Goal: Information Seeking & Learning: Learn about a topic

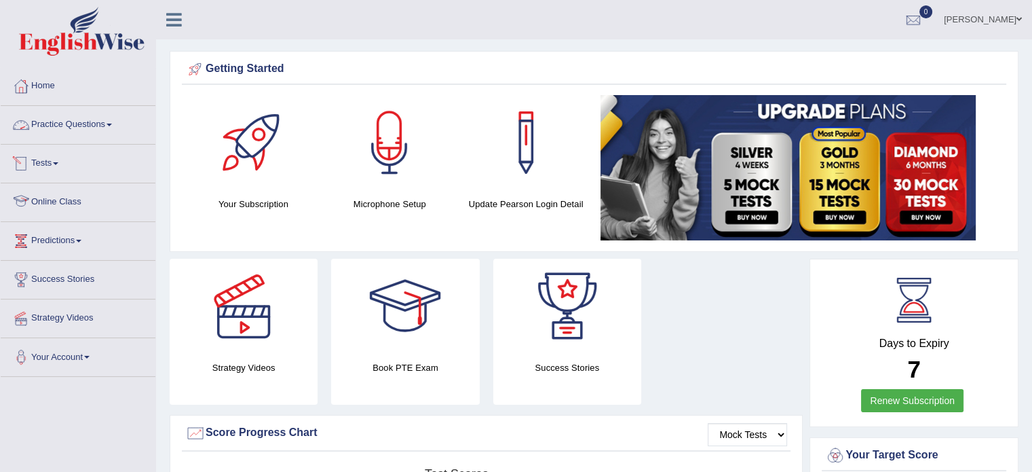
click at [115, 121] on link "Practice Questions" at bounding box center [78, 123] width 155 height 34
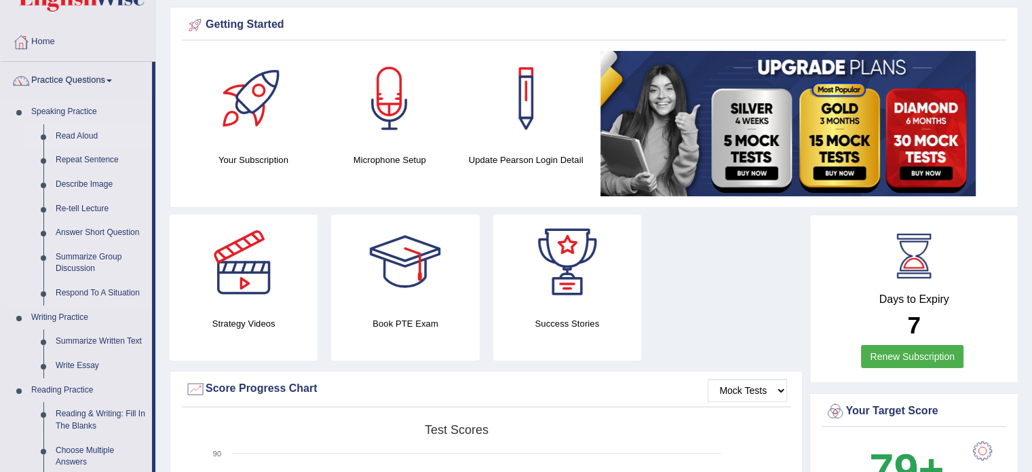
scroll to position [68, 0]
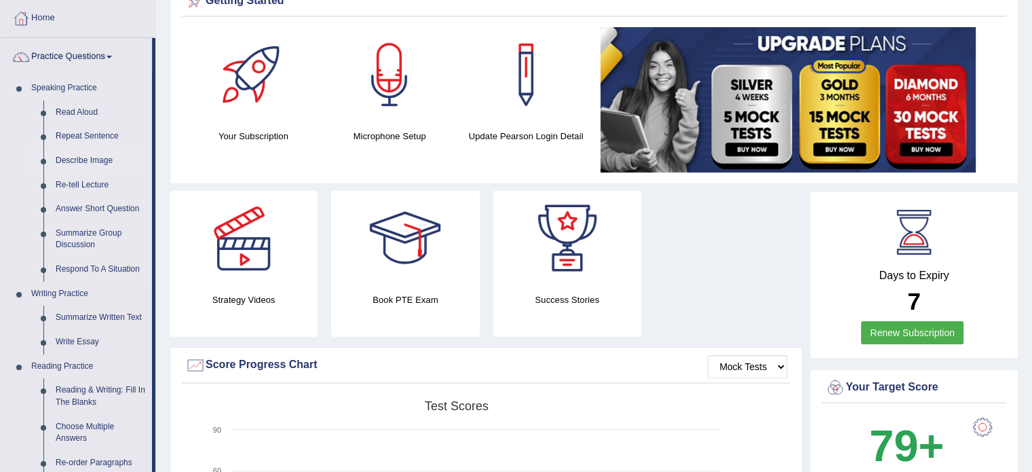
click at [93, 162] on link "Describe Image" at bounding box center [101, 161] width 102 height 24
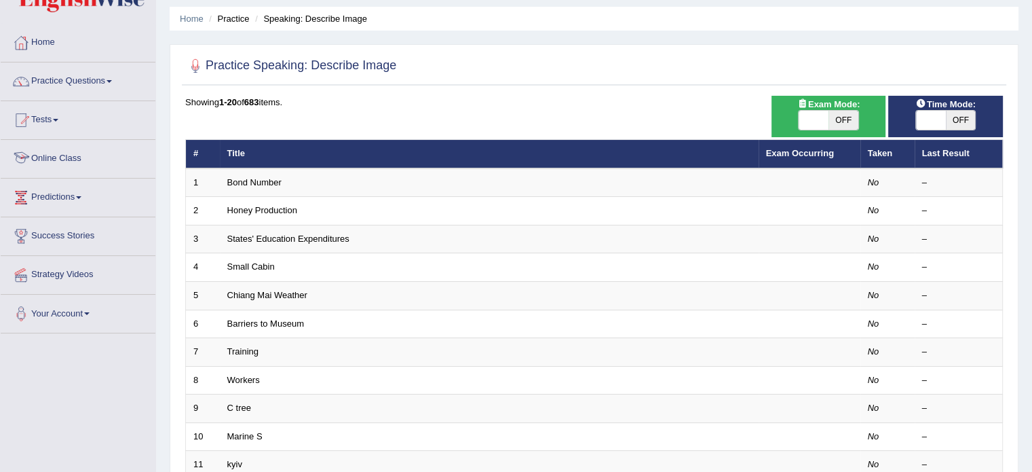
scroll to position [136, 0]
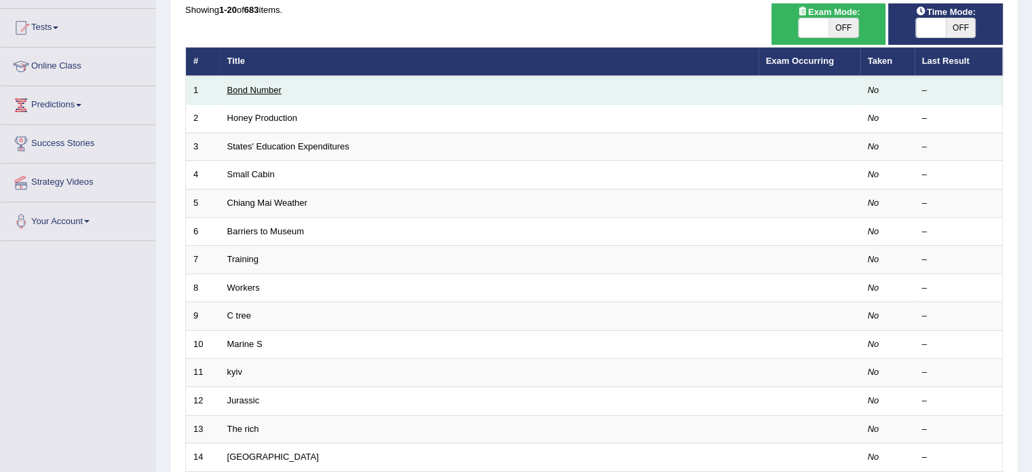
click at [273, 86] on link "Bond Number" at bounding box center [254, 90] width 54 height 10
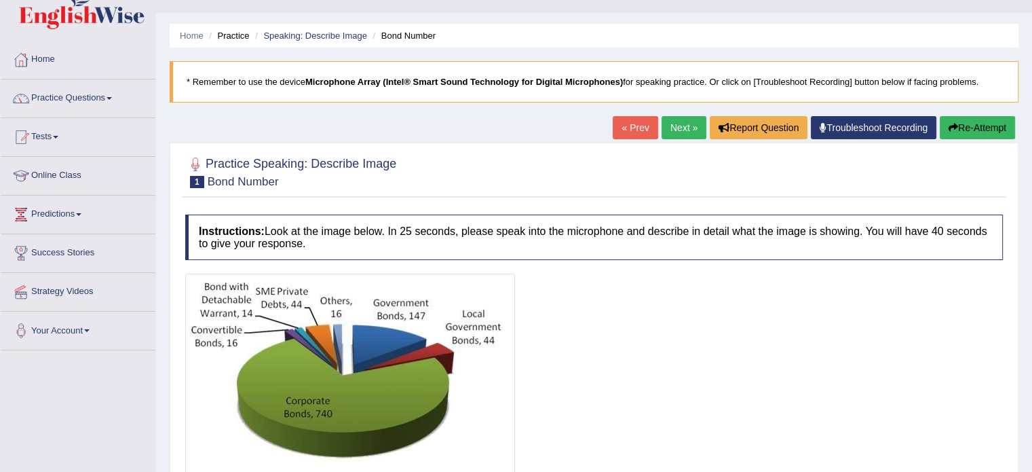
scroll to position [136, 0]
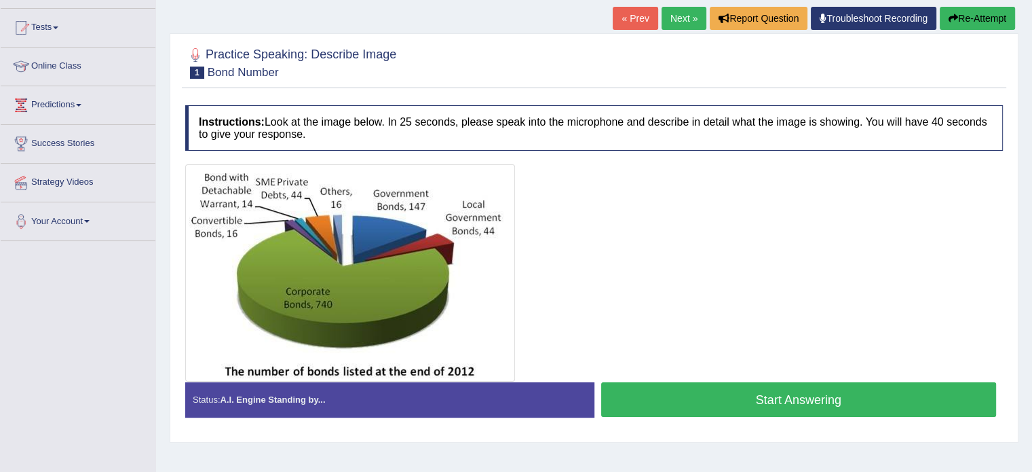
click at [761, 401] on button "Start Answering" at bounding box center [799, 399] width 396 height 35
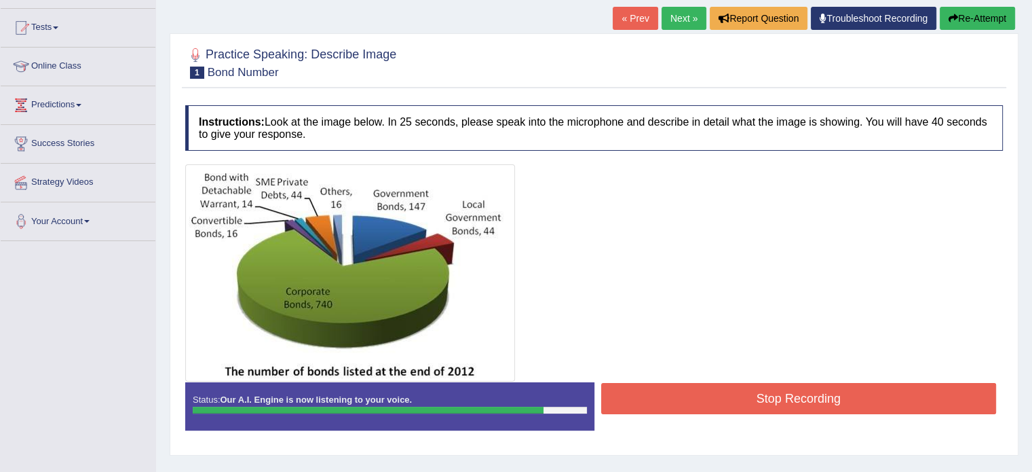
click at [763, 400] on button "Stop Recording" at bounding box center [799, 398] width 396 height 31
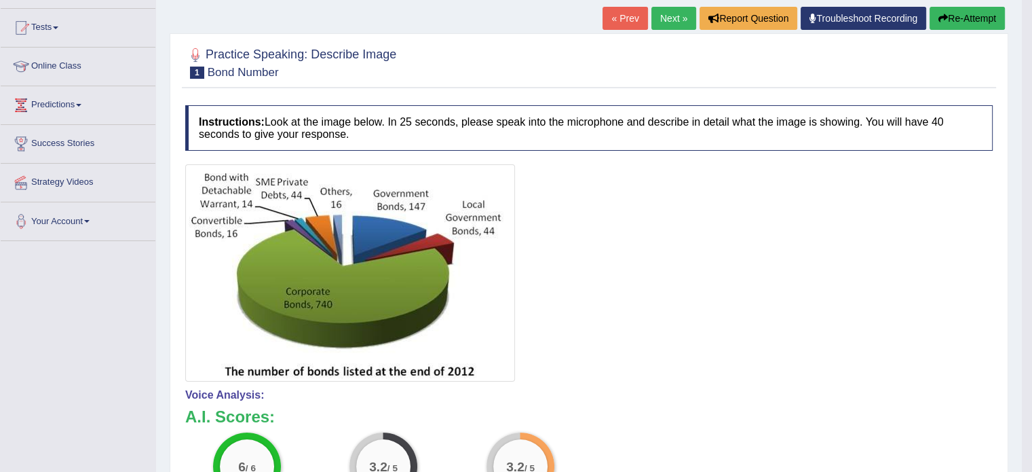
scroll to position [106, 0]
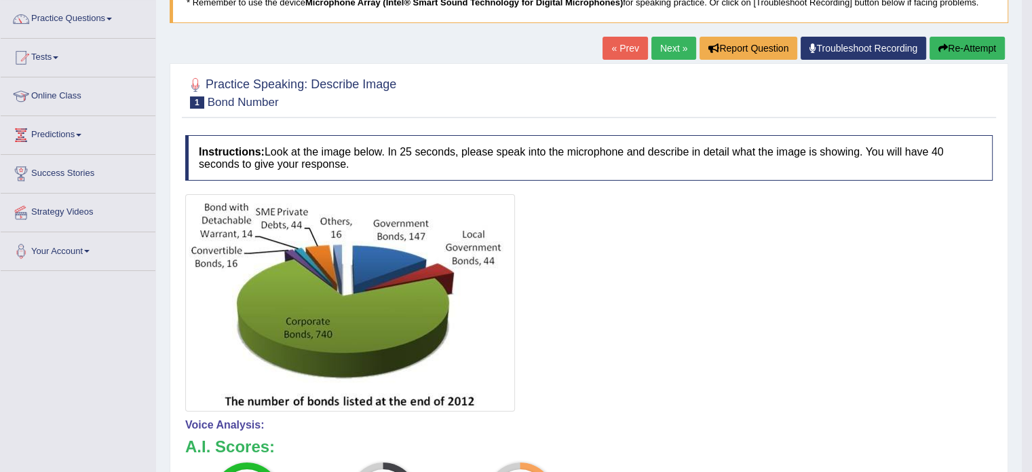
click at [942, 43] on icon "button" at bounding box center [942, 47] width 9 height 9
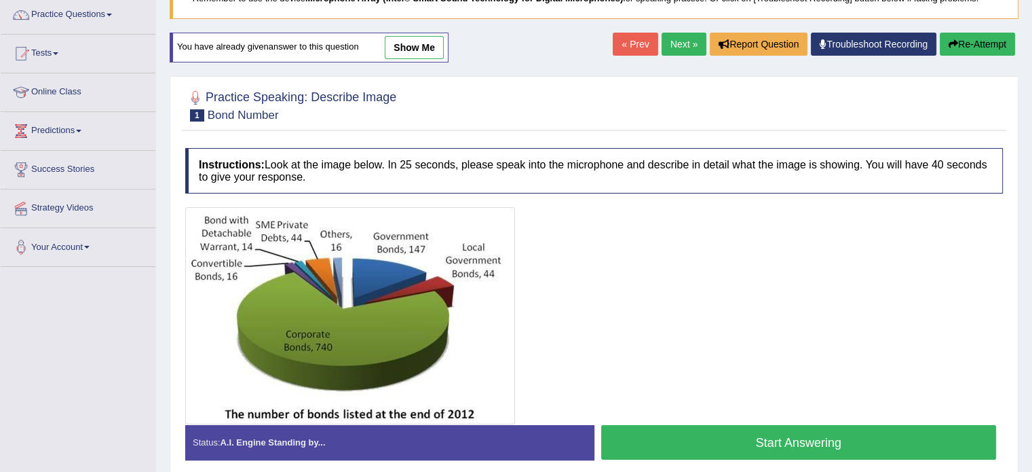
click at [736, 436] on button "Start Answering" at bounding box center [799, 442] width 396 height 35
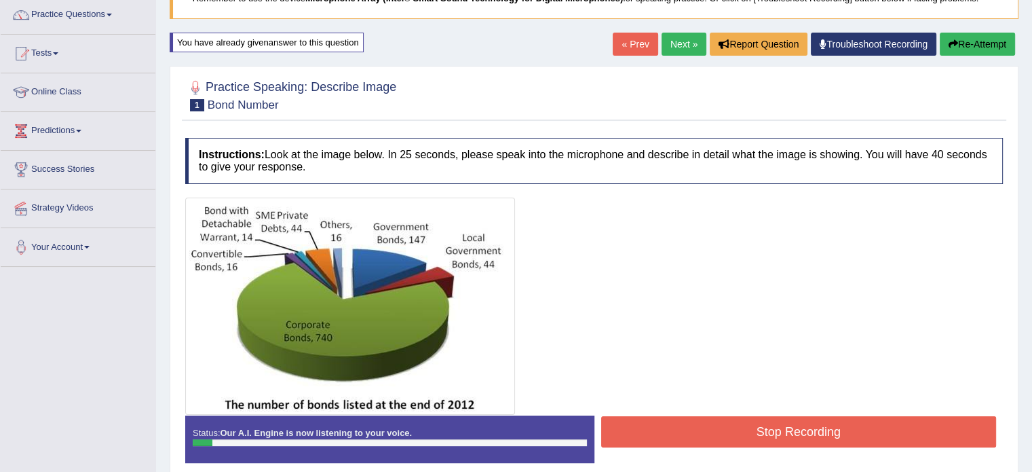
scroll to position [178, 0]
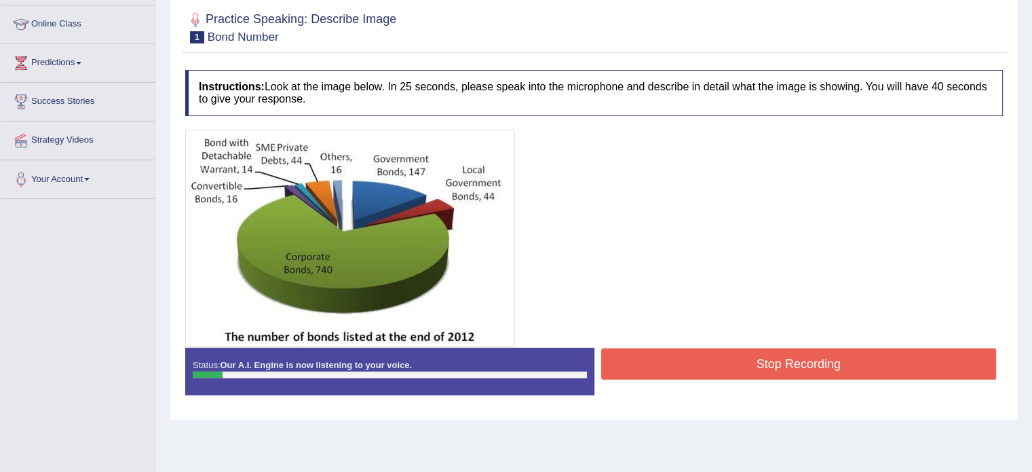
click at [766, 371] on button "Stop Recording" at bounding box center [799, 363] width 396 height 31
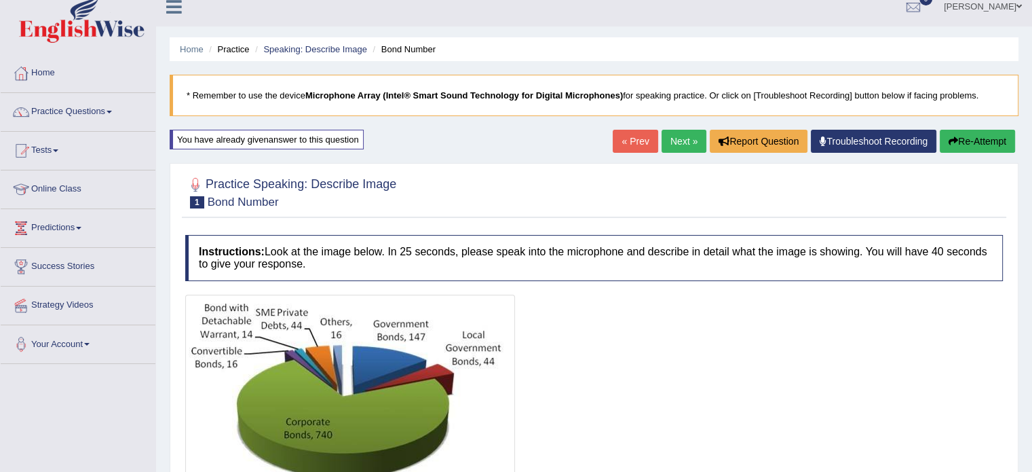
scroll to position [0, 0]
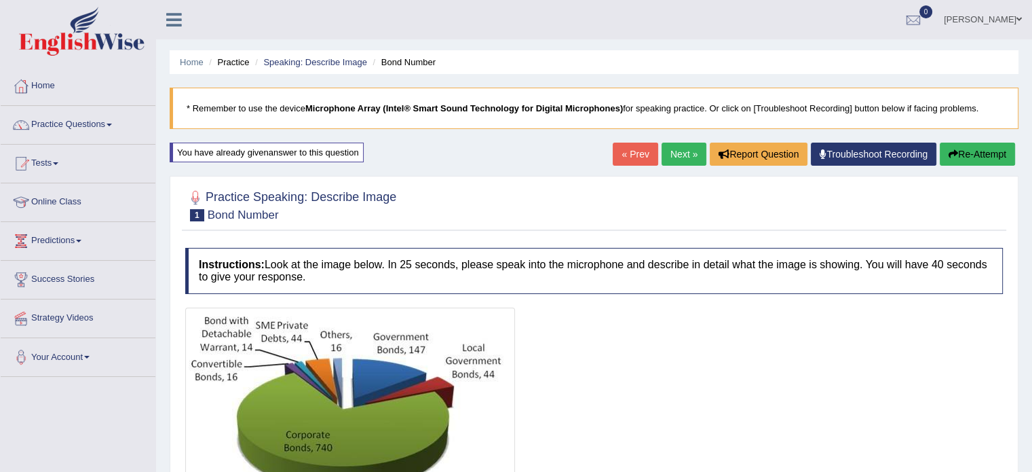
click at [962, 165] on button "Re-Attempt" at bounding box center [977, 153] width 75 height 23
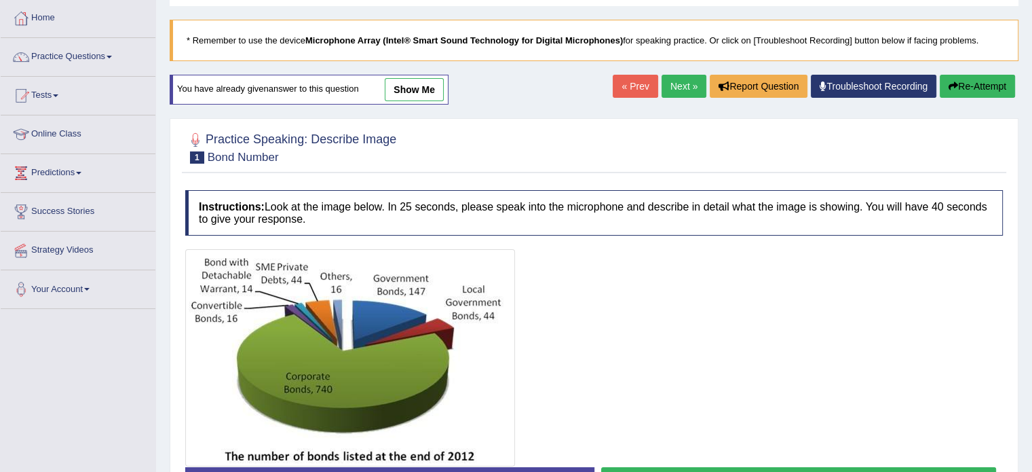
scroll to position [136, 0]
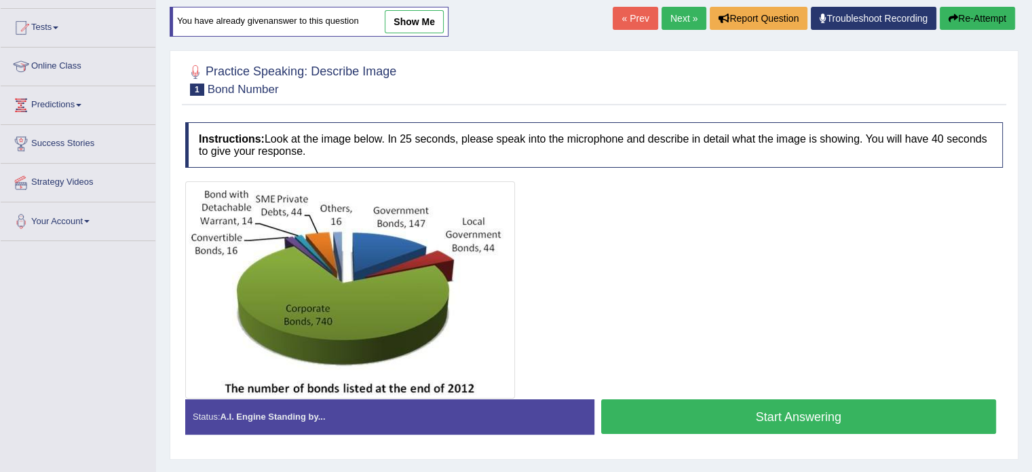
click at [743, 406] on button "Start Answering" at bounding box center [799, 416] width 396 height 35
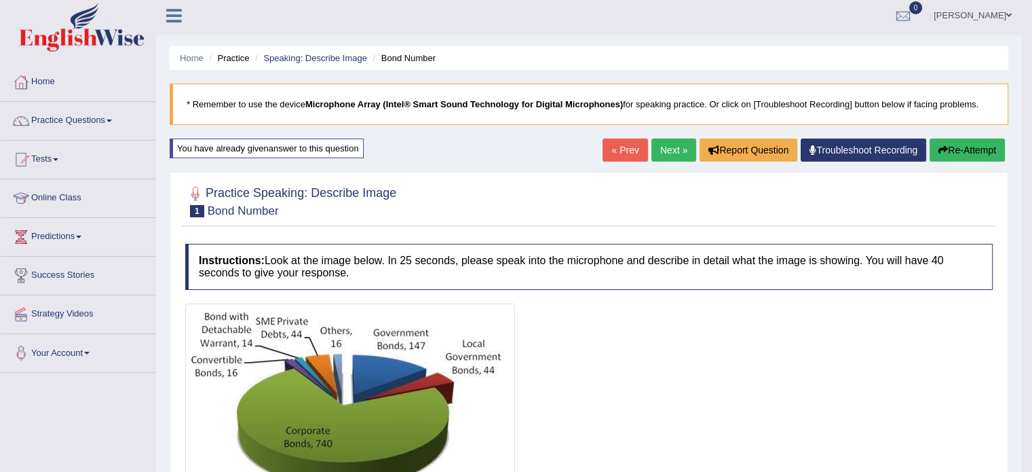
scroll to position [0, 0]
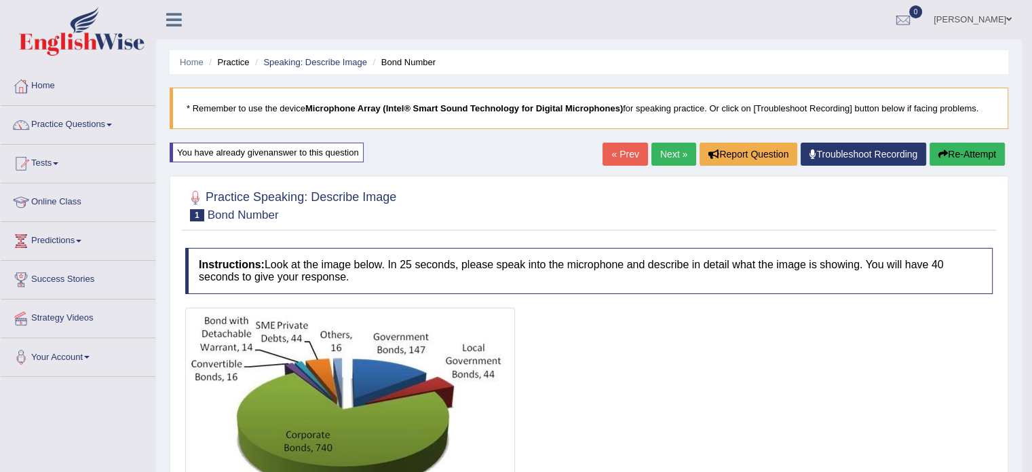
click at [961, 149] on button "Re-Attempt" at bounding box center [967, 153] width 75 height 23
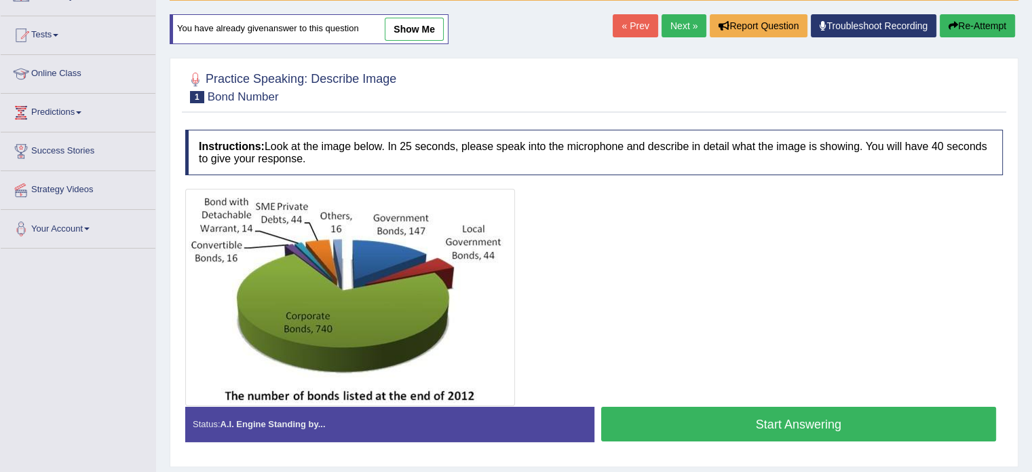
scroll to position [136, 0]
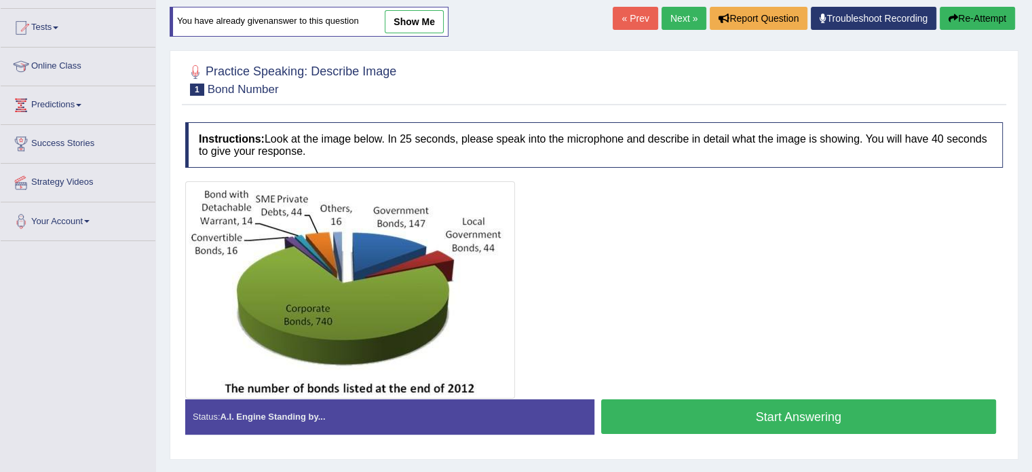
click at [761, 415] on button "Start Answering" at bounding box center [799, 416] width 396 height 35
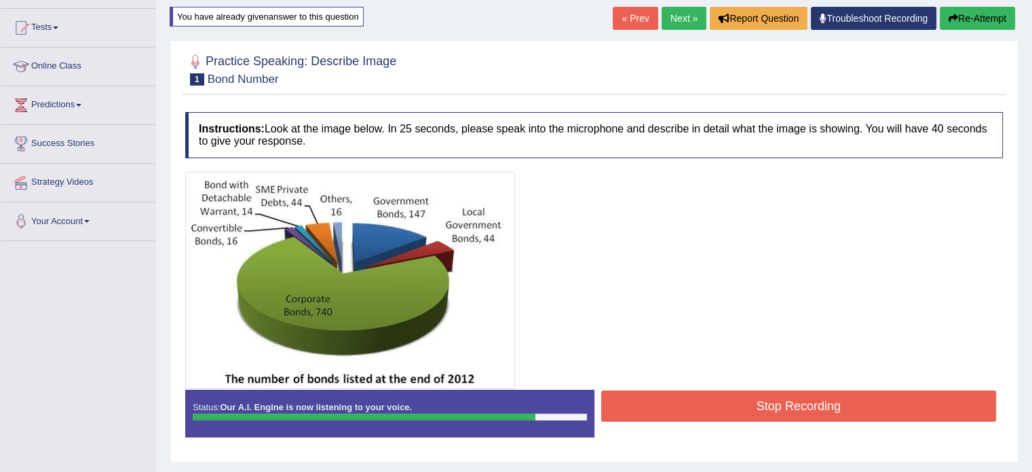
click at [797, 395] on button "Stop Recording" at bounding box center [799, 405] width 396 height 31
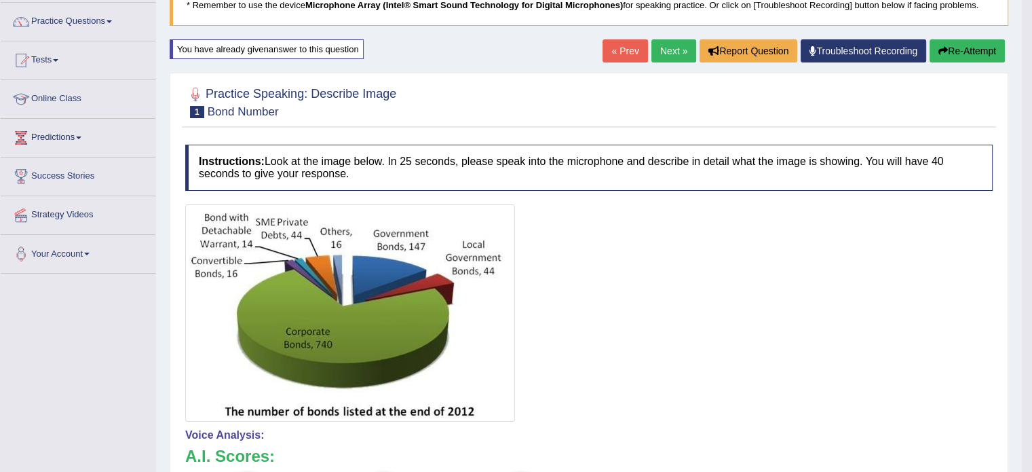
scroll to position [103, 0]
click at [956, 56] on button "Re-Attempt" at bounding box center [967, 50] width 75 height 23
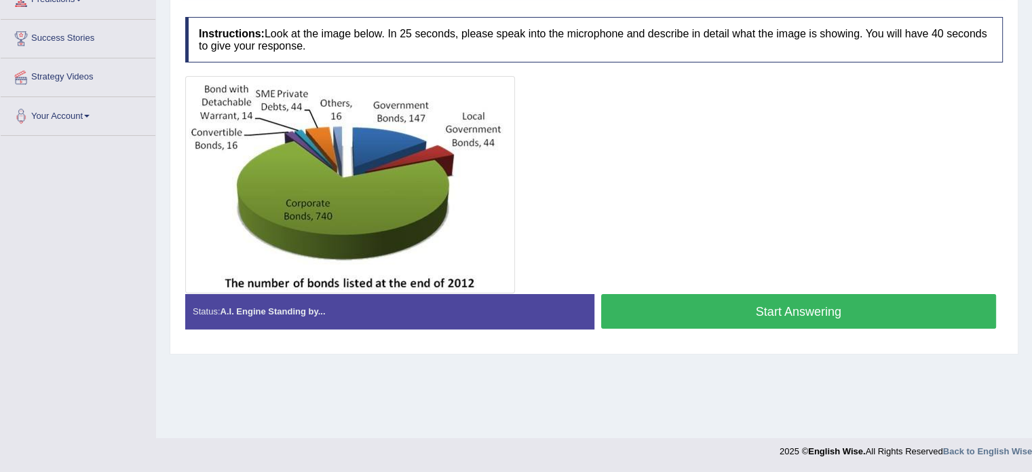
click at [770, 315] on button "Start Answering" at bounding box center [799, 311] width 396 height 35
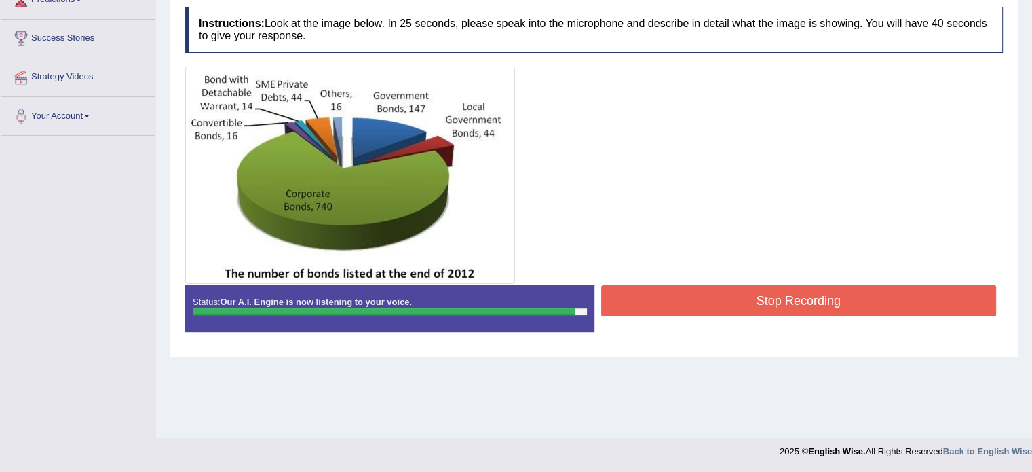
click at [787, 299] on button "Stop Recording" at bounding box center [799, 300] width 396 height 31
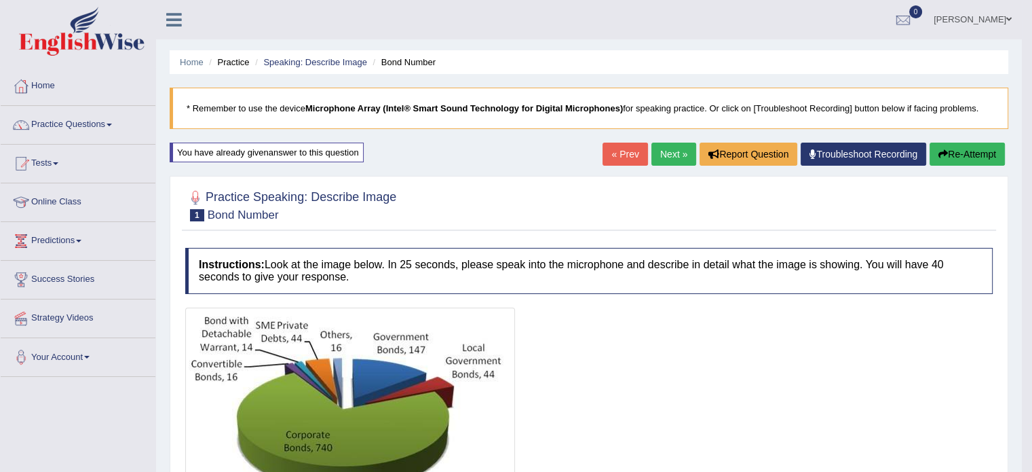
click at [662, 149] on link "Next »" at bounding box center [673, 153] width 45 height 23
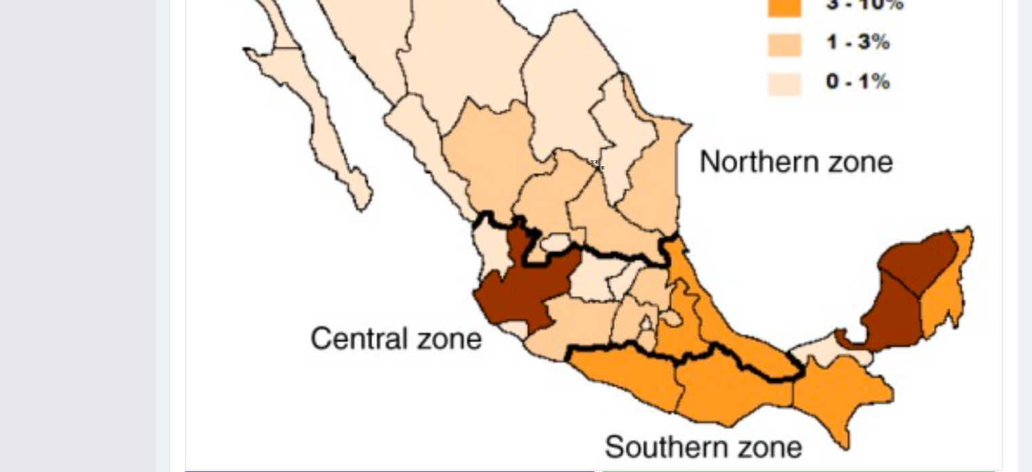
scroll to position [480, 0]
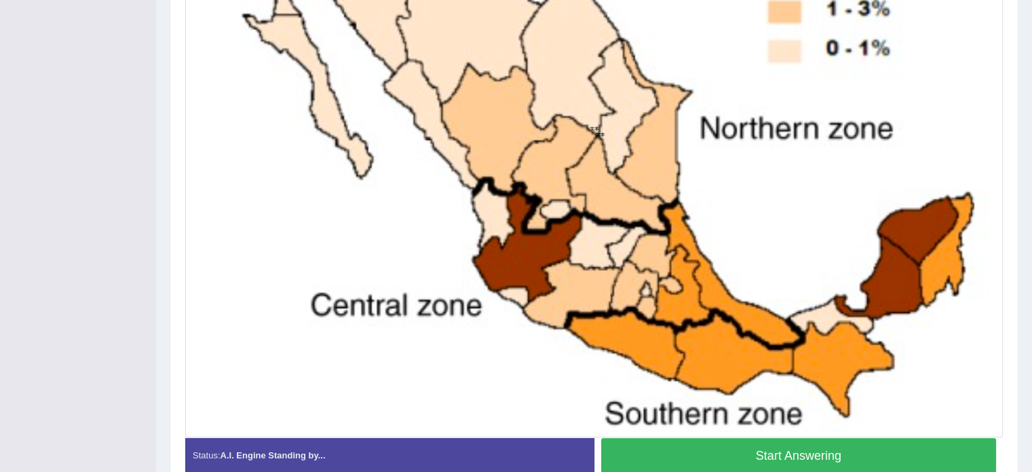
click at [780, 452] on button "Start Answering" at bounding box center [799, 455] width 396 height 35
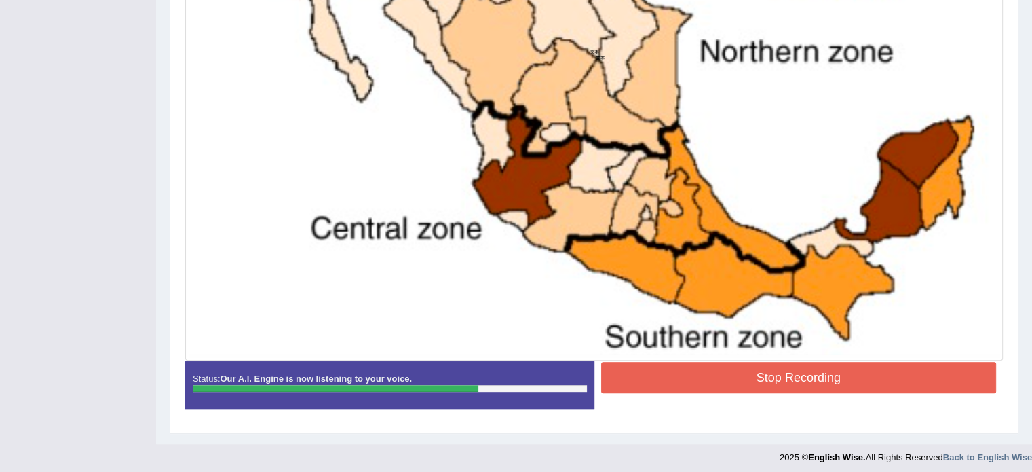
scroll to position [562, 0]
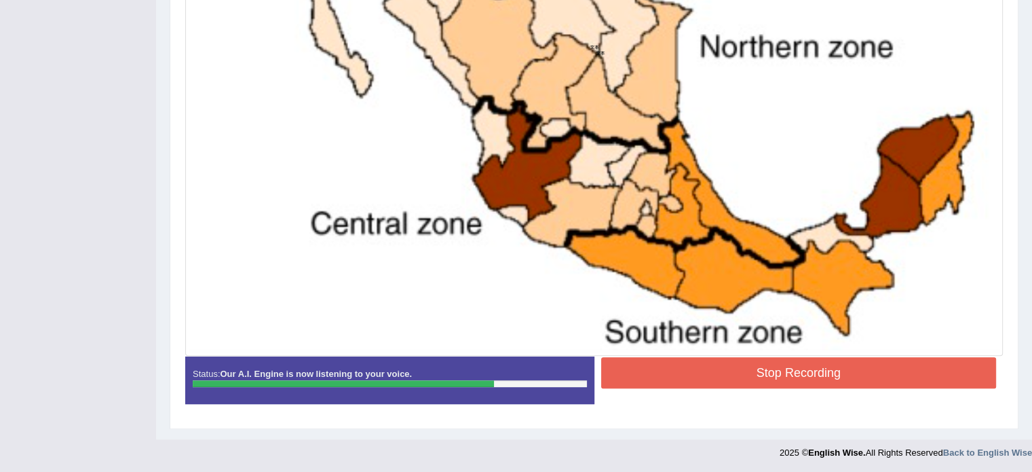
click at [803, 363] on button "Stop Recording" at bounding box center [799, 372] width 396 height 31
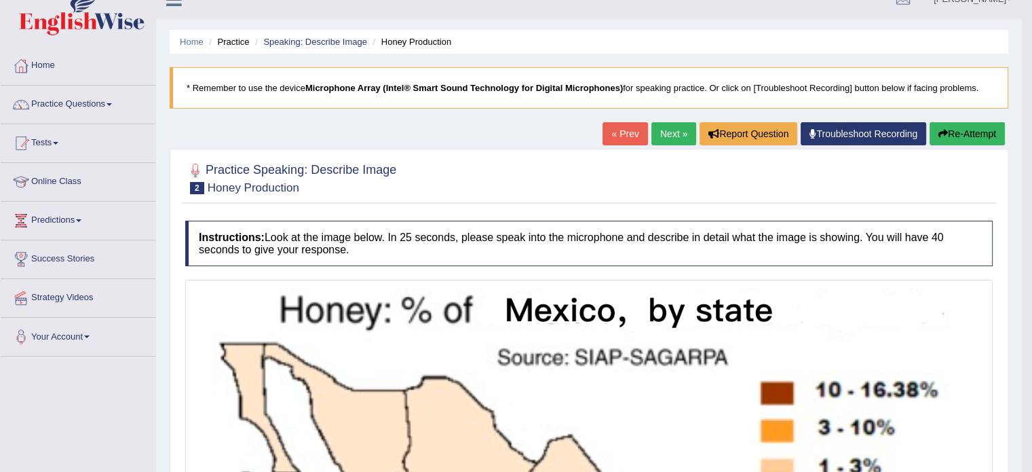
scroll to position [19, 0]
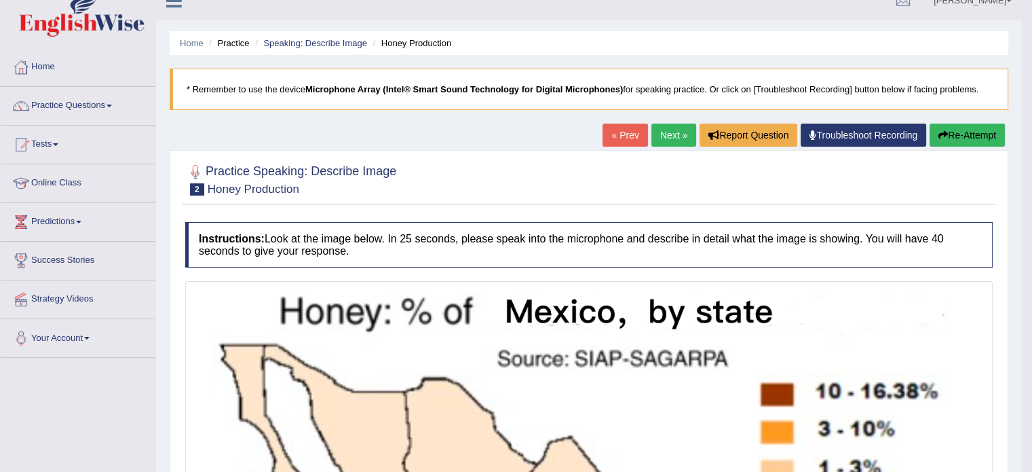
click at [961, 130] on button "Re-Attempt" at bounding box center [967, 134] width 75 height 23
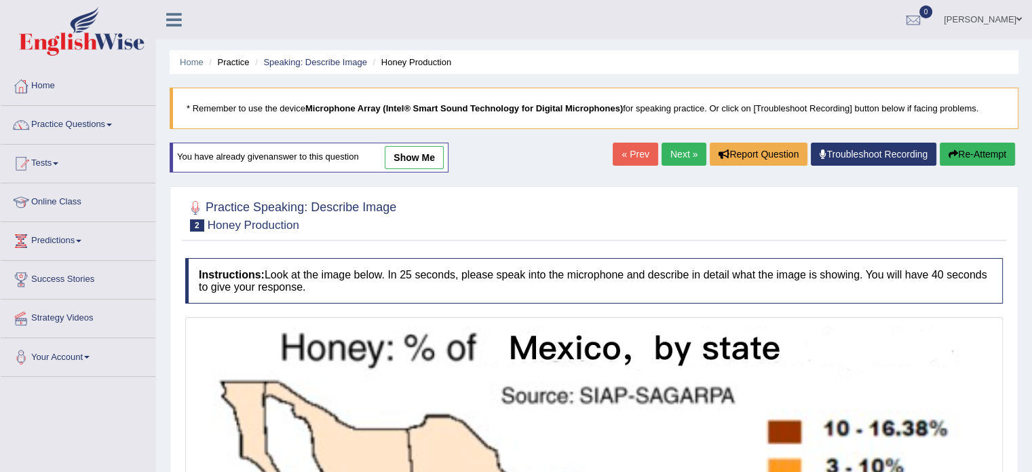
click at [674, 156] on link "Next »" at bounding box center [684, 153] width 45 height 23
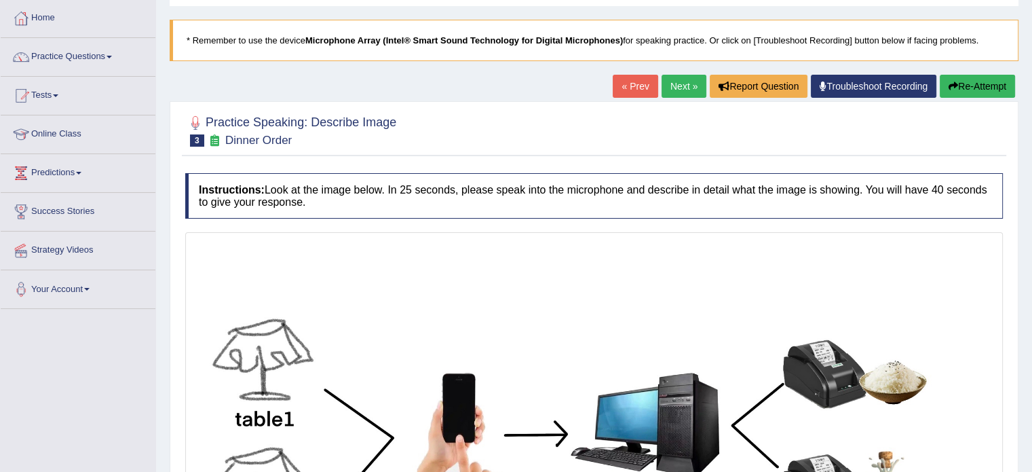
scroll to position [68, 0]
click at [667, 85] on link "Next »" at bounding box center [684, 86] width 45 height 23
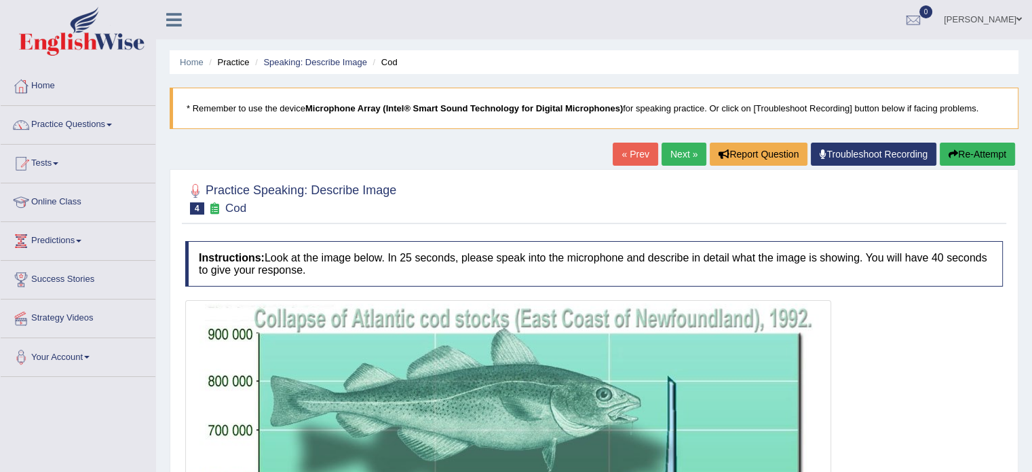
click at [623, 158] on link "« Prev" at bounding box center [635, 153] width 45 height 23
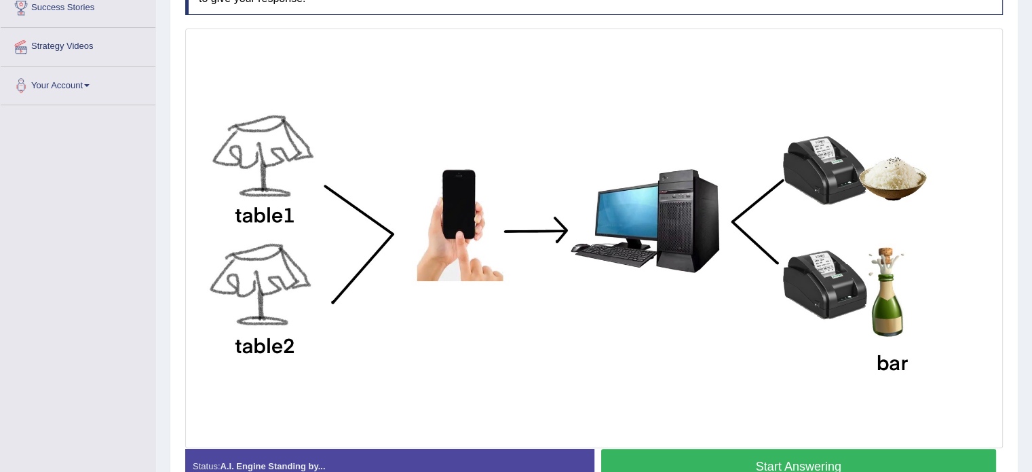
scroll to position [339, 0]
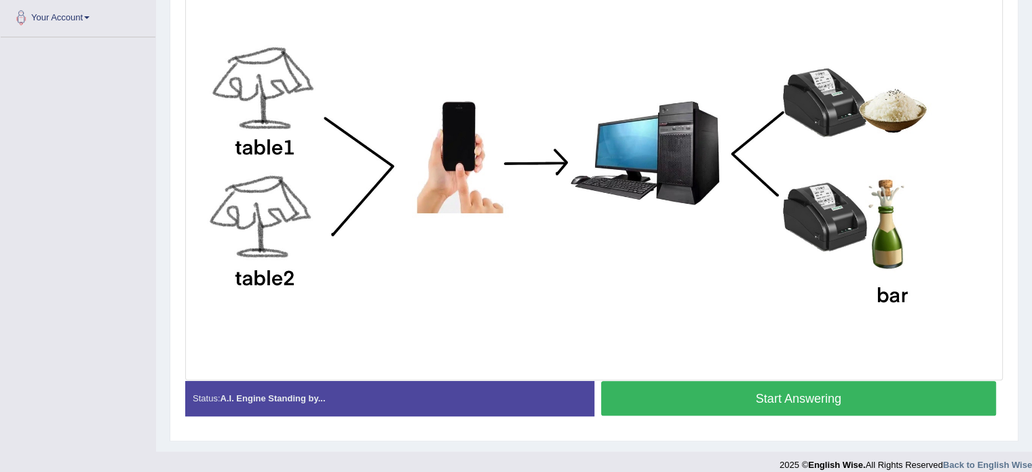
click at [797, 388] on button "Start Answering" at bounding box center [799, 398] width 396 height 35
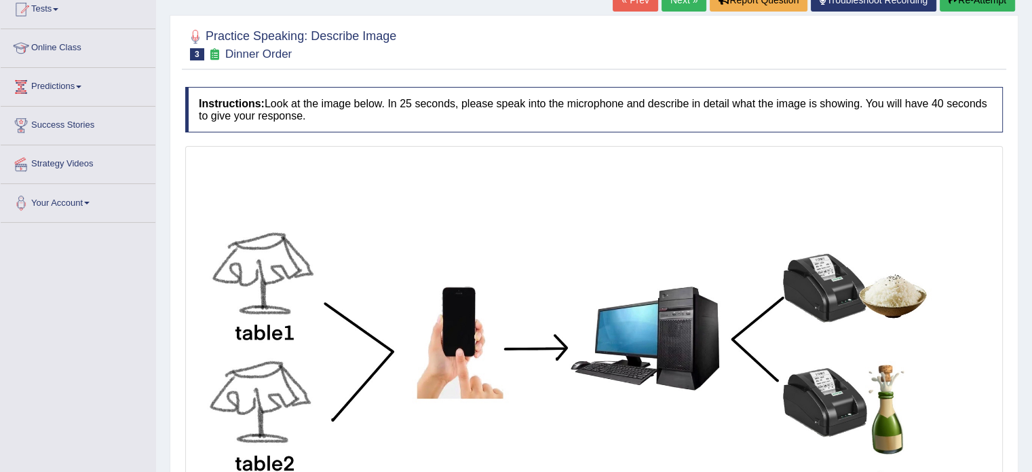
scroll to position [68, 0]
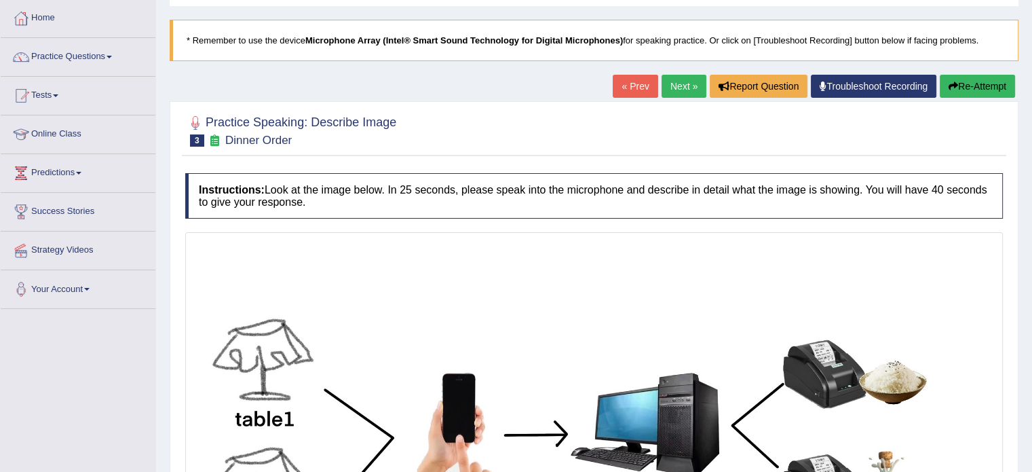
click at [964, 86] on button "Re-Attempt" at bounding box center [977, 86] width 75 height 23
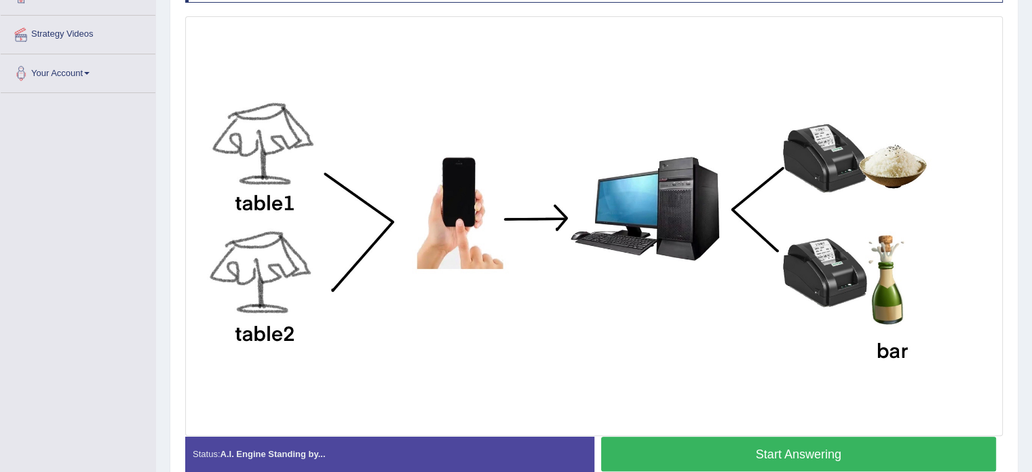
scroll to position [283, 0]
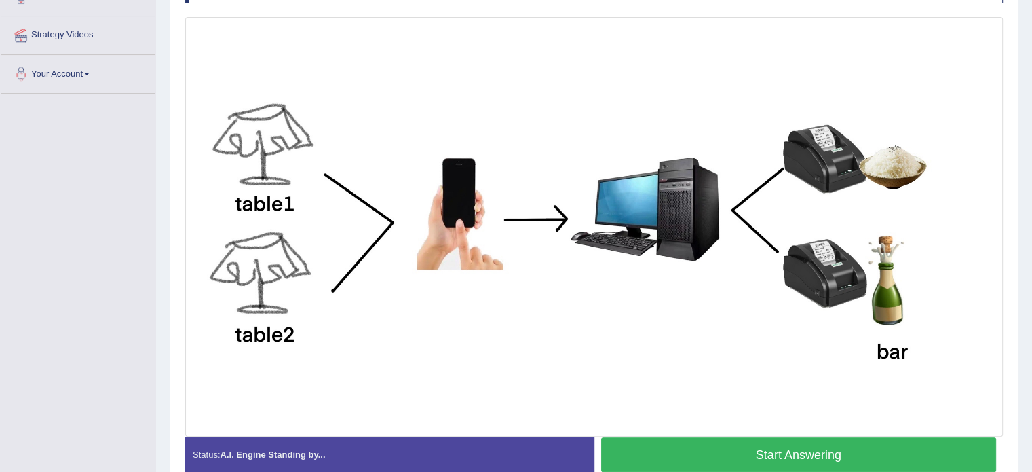
click at [811, 445] on button "Start Answering" at bounding box center [799, 454] width 396 height 35
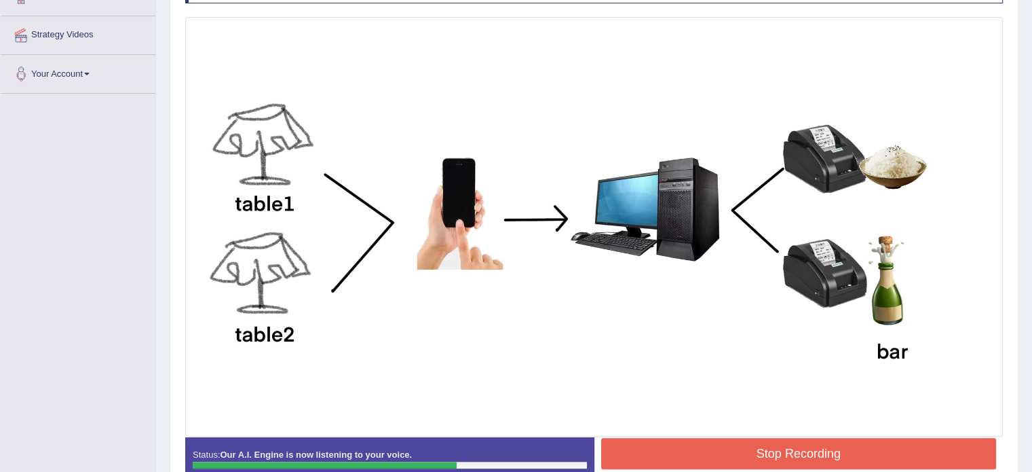
click at [811, 445] on button "Stop Recording" at bounding box center [799, 453] width 396 height 31
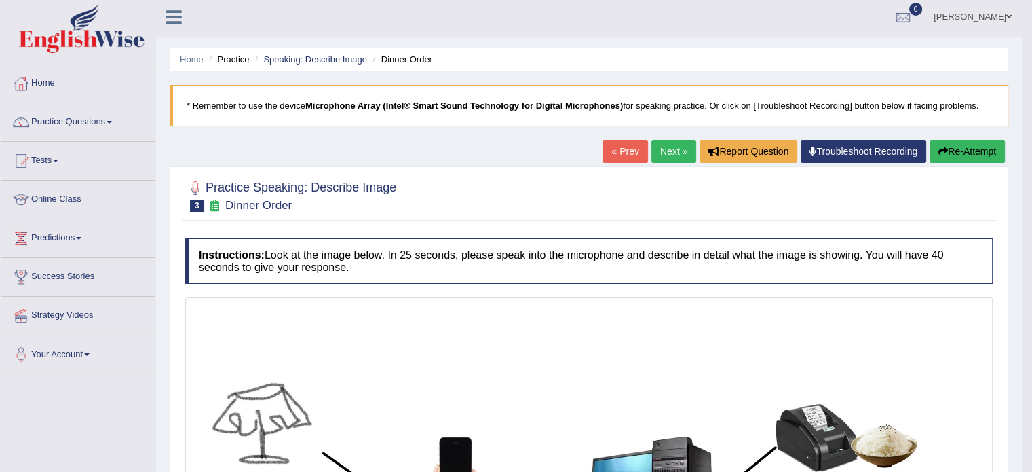
scroll to position [0, 0]
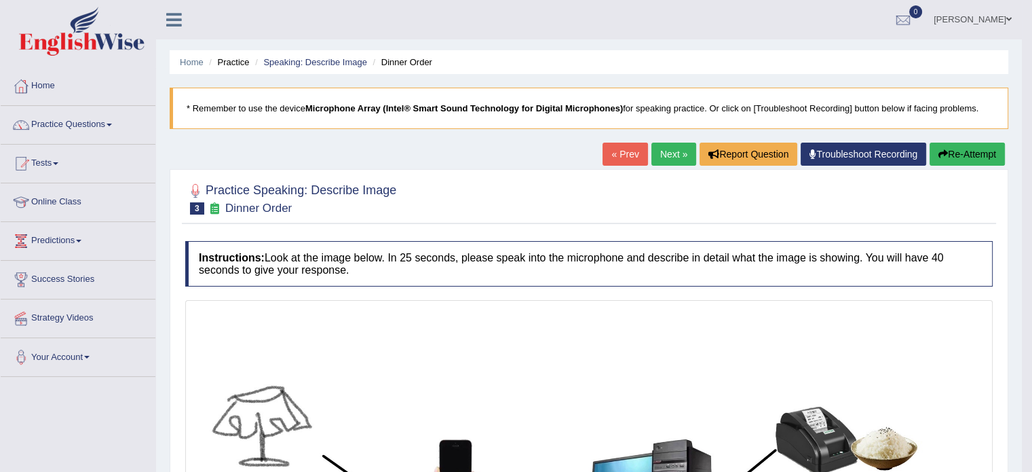
click at [875, 157] on link "Troubleshoot Recording" at bounding box center [864, 153] width 126 height 23
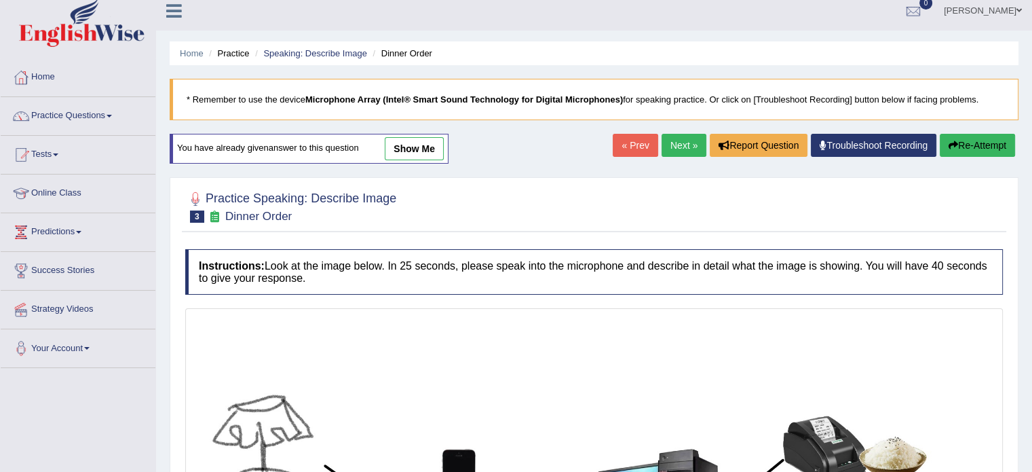
scroll to position [68, 0]
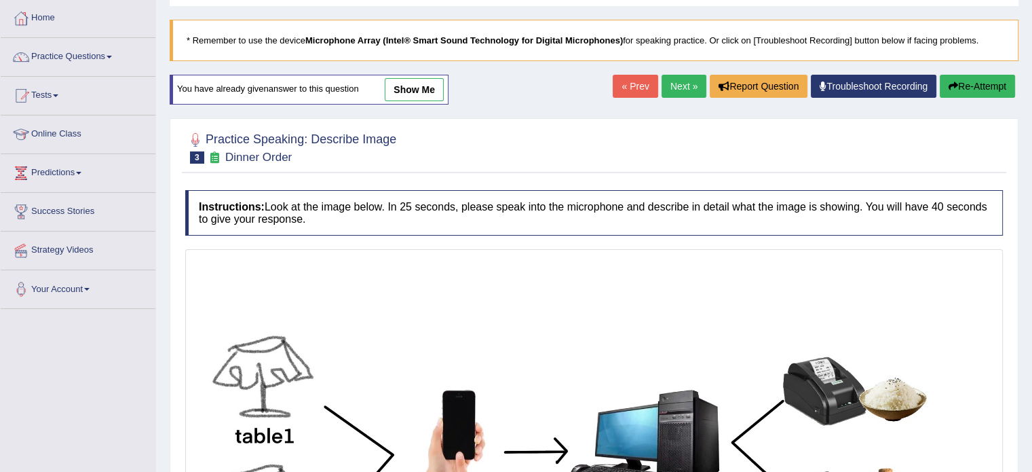
click at [420, 94] on link "show me" at bounding box center [414, 89] width 59 height 23
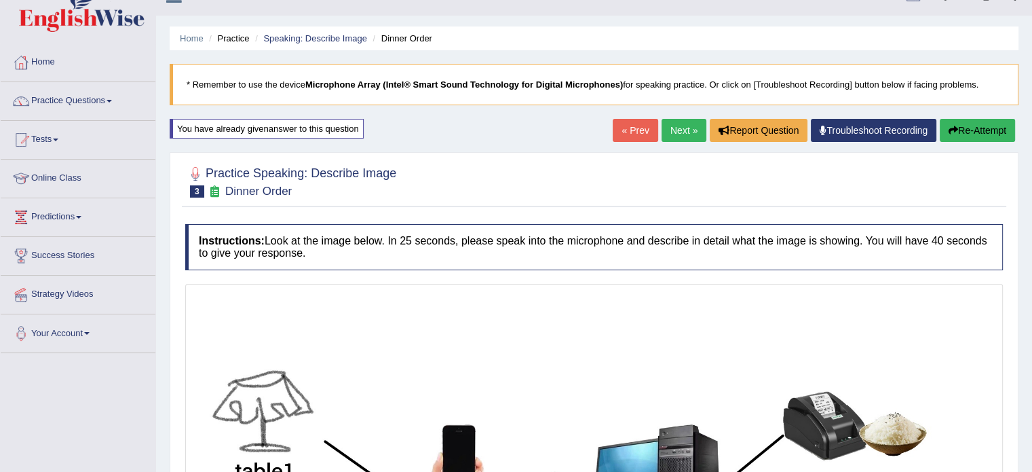
scroll to position [22, 0]
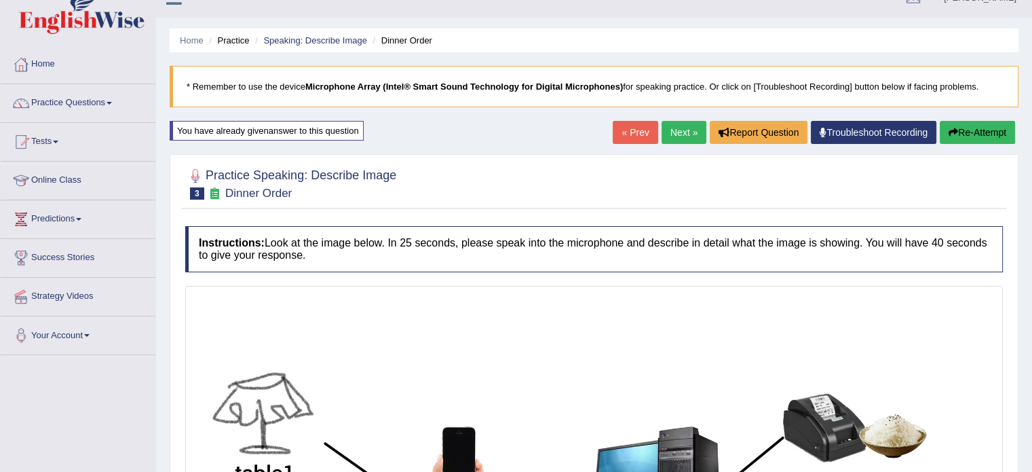
click at [195, 192] on span "3" at bounding box center [197, 193] width 14 height 12
click at [214, 192] on icon at bounding box center [215, 193] width 14 height 12
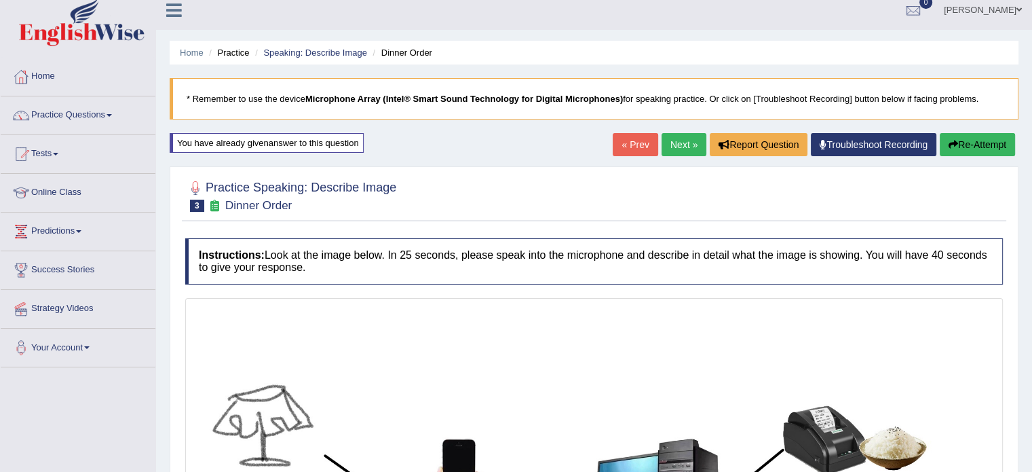
scroll to position [0, 0]
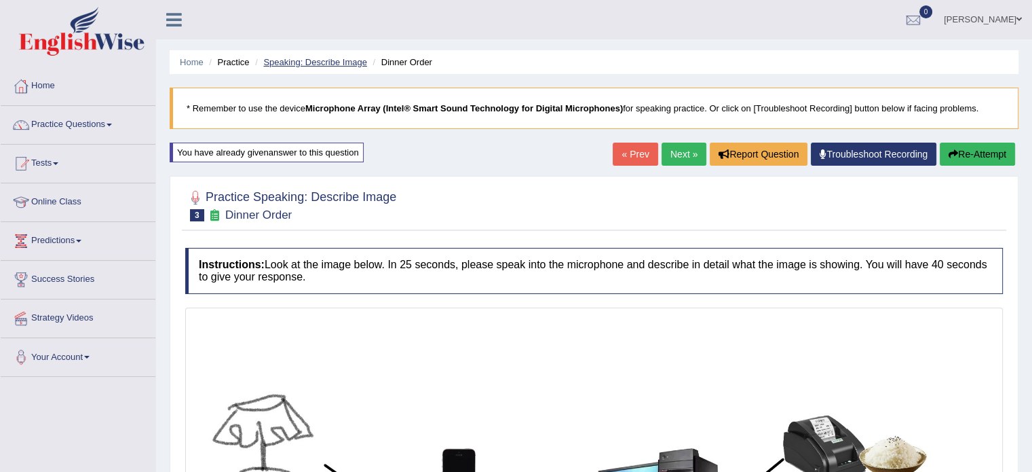
click at [328, 64] on link "Speaking: Describe Image" at bounding box center [314, 62] width 103 height 10
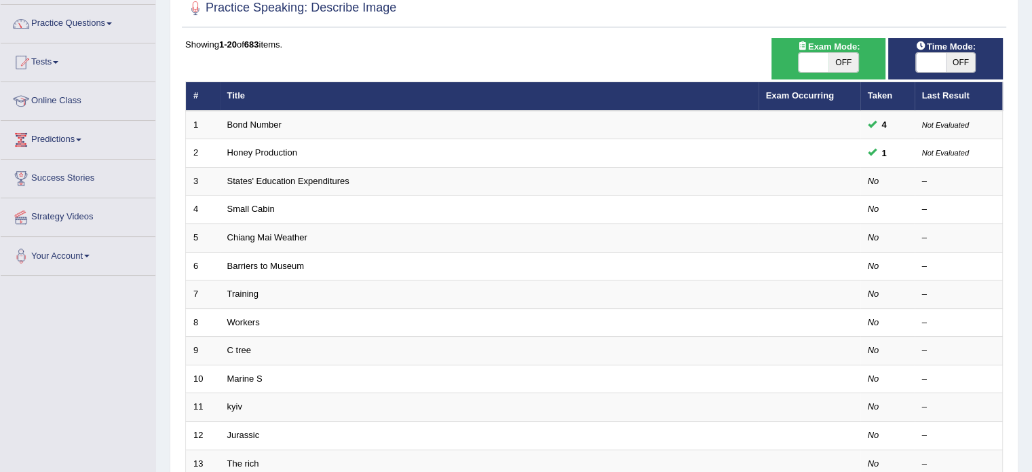
scroll to position [136, 0]
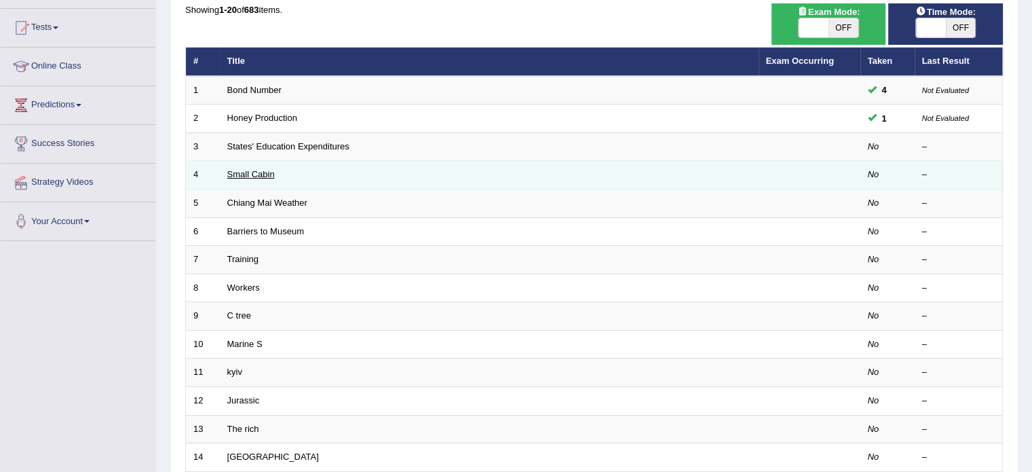
click at [258, 174] on link "Small Cabin" at bounding box center [250, 174] width 47 height 10
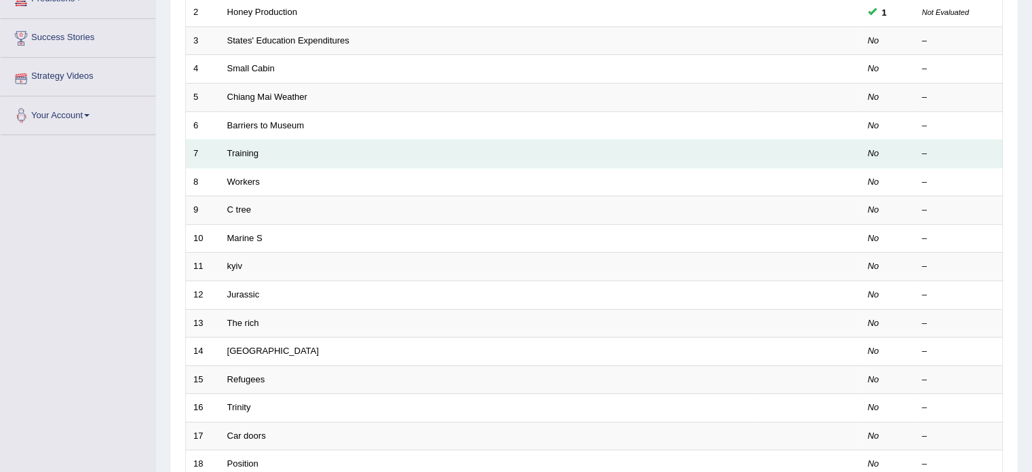
scroll to position [68, 0]
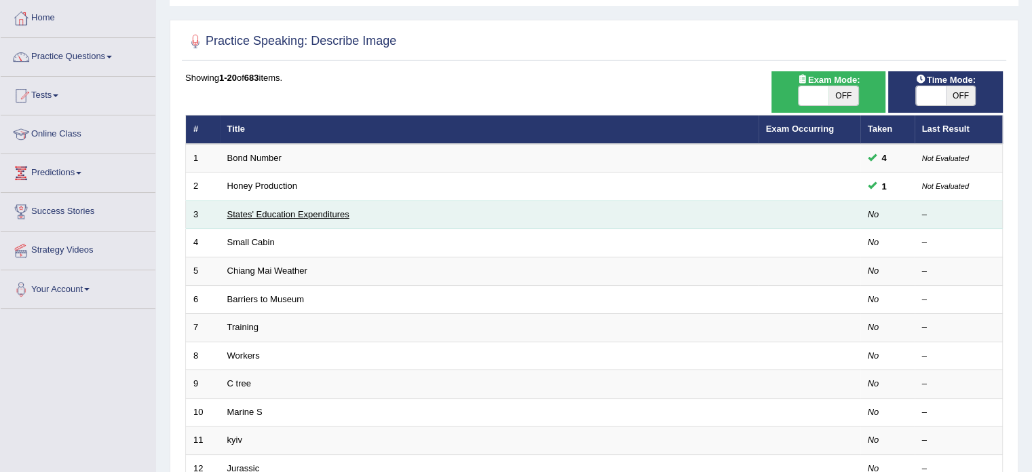
click at [277, 212] on link "States' Education Expenditures" at bounding box center [288, 214] width 122 height 10
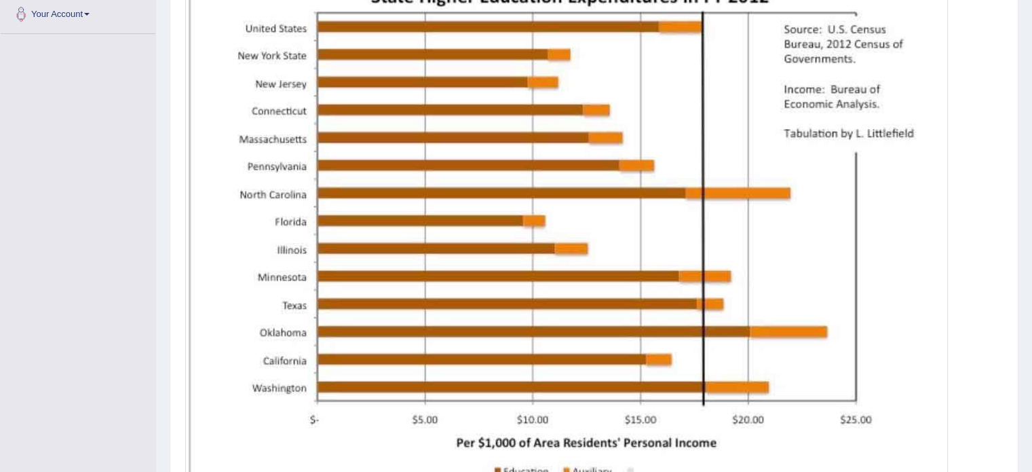
scroll to position [474, 0]
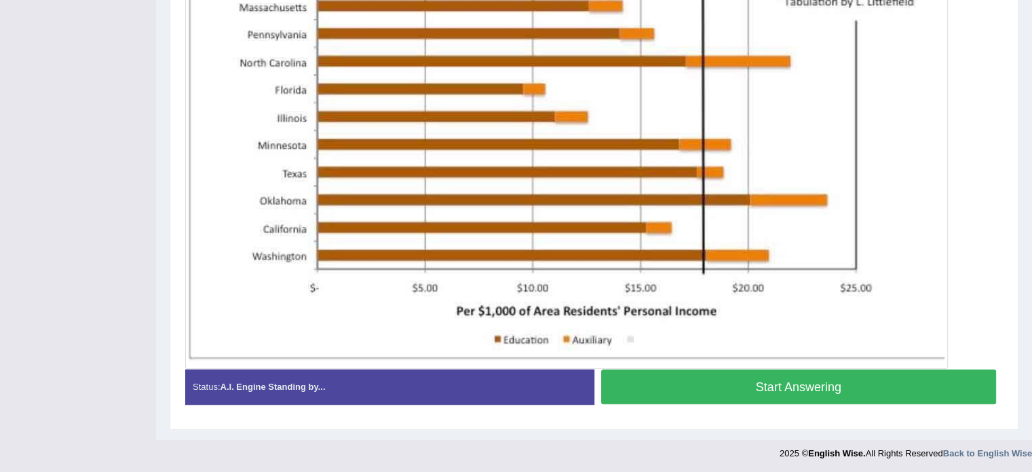
click at [776, 390] on button "Start Answering" at bounding box center [799, 386] width 396 height 35
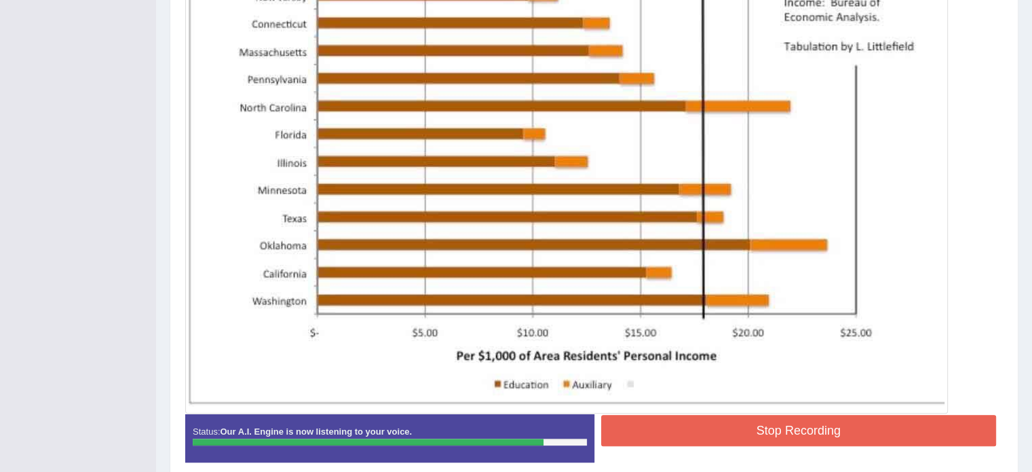
scroll to position [406, 0]
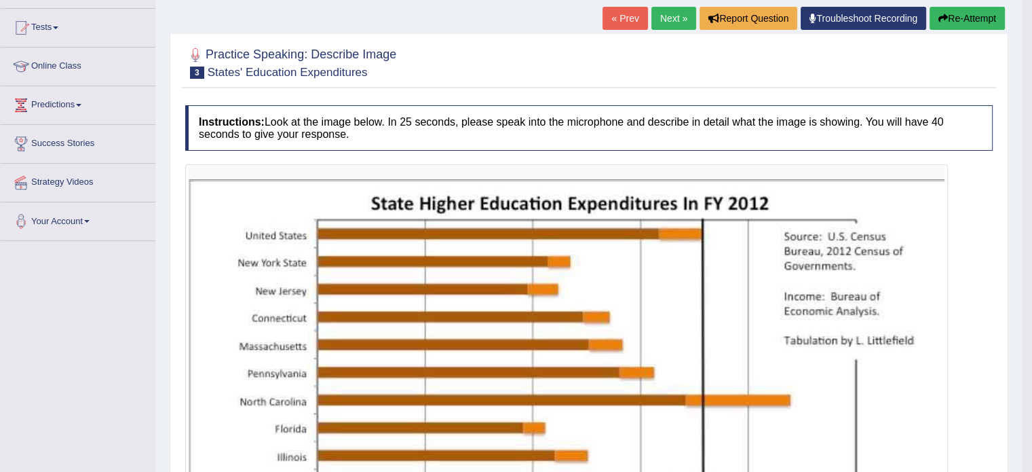
scroll to position [135, 0]
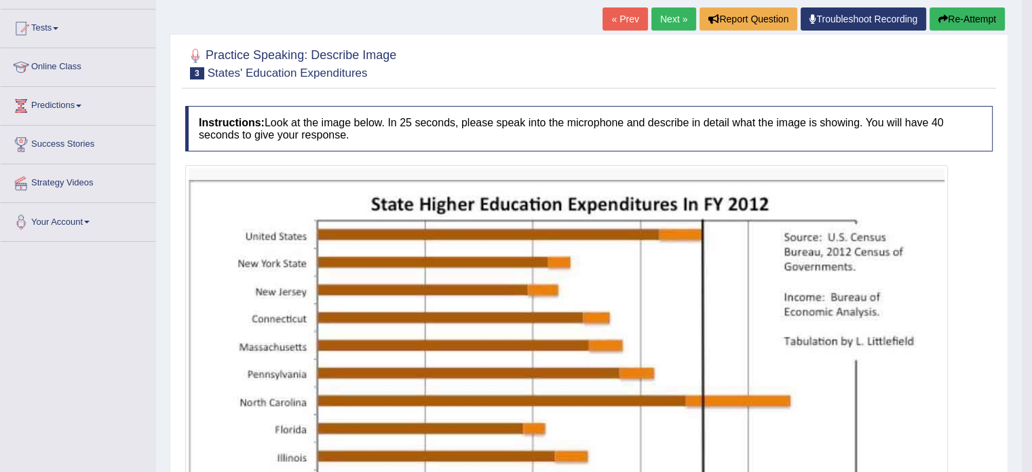
click at [959, 18] on button "Re-Attempt" at bounding box center [967, 18] width 75 height 23
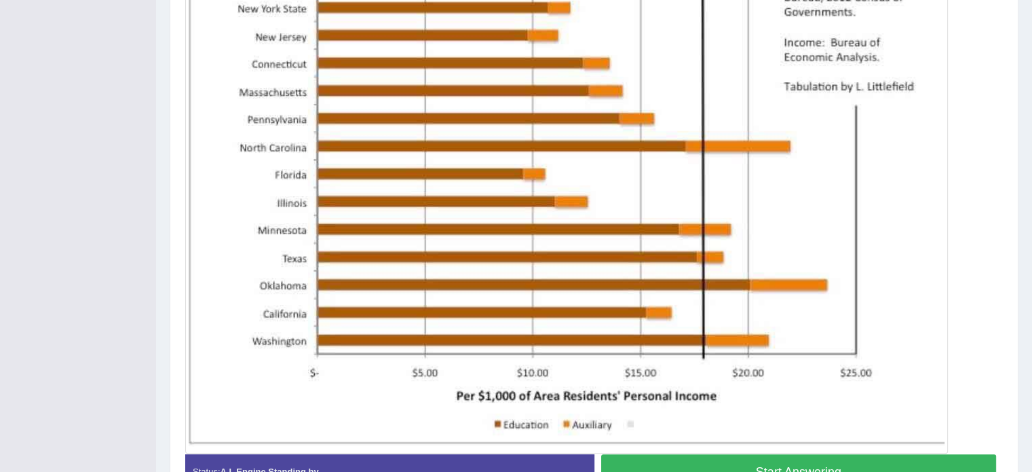
click at [863, 462] on button "Start Answering" at bounding box center [799, 471] width 396 height 35
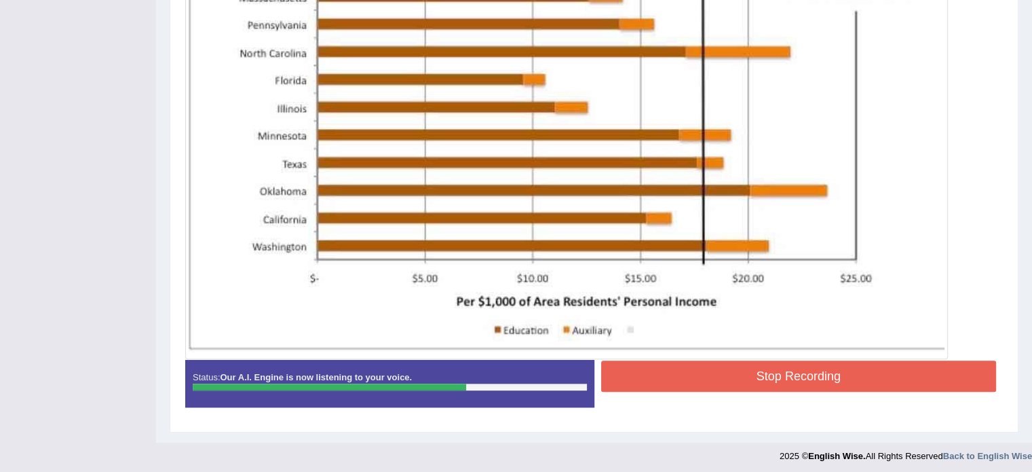
scroll to position [494, 0]
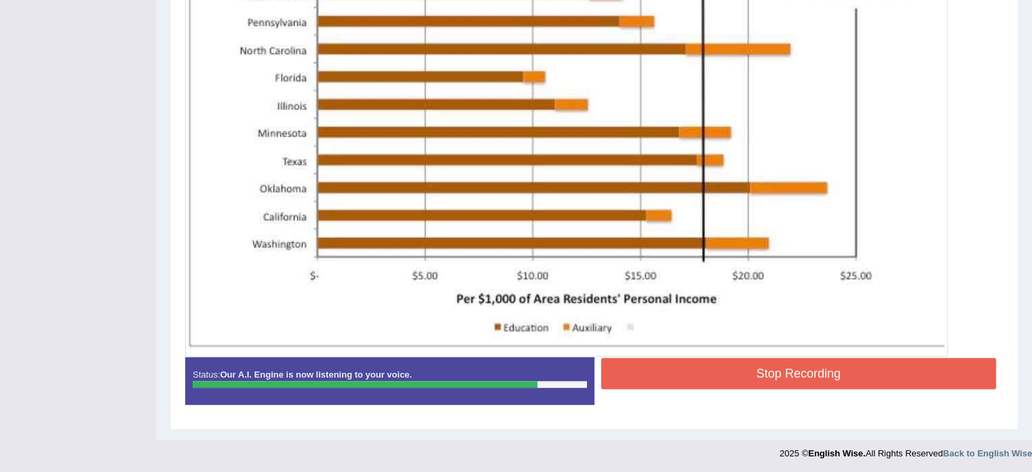
click at [850, 370] on button "Stop Recording" at bounding box center [799, 373] width 396 height 31
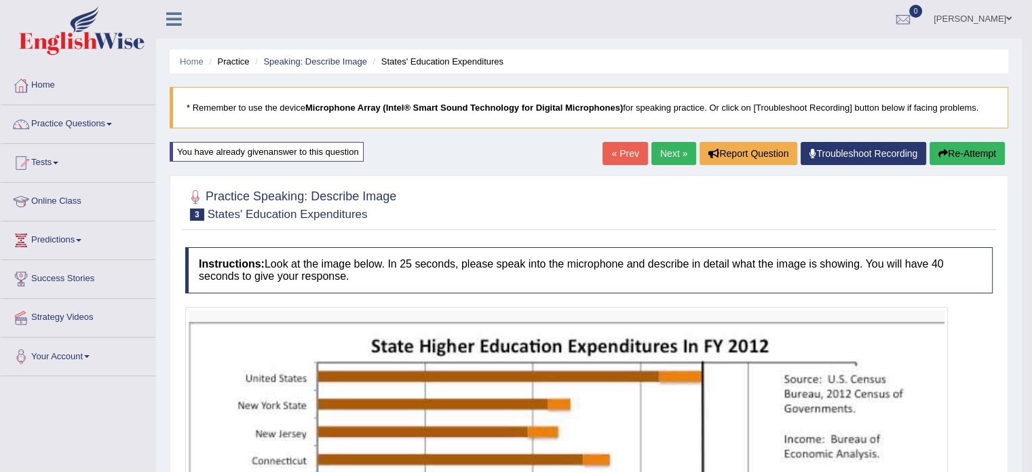
scroll to position [0, 0]
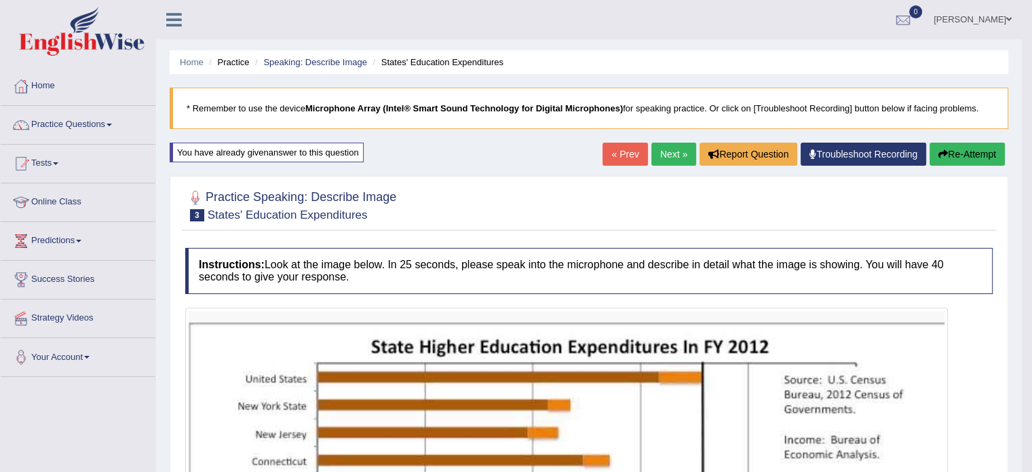
click at [945, 158] on button "Re-Attempt" at bounding box center [967, 153] width 75 height 23
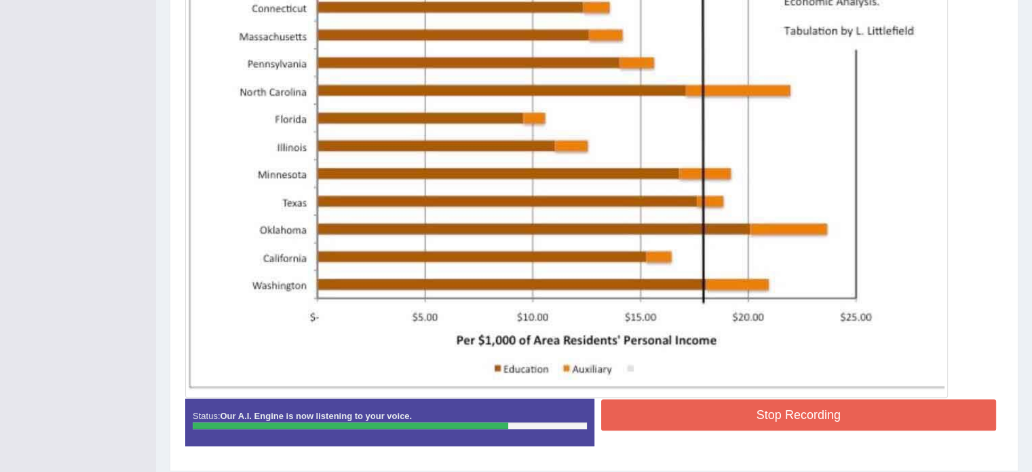
scroll to position [465, 0]
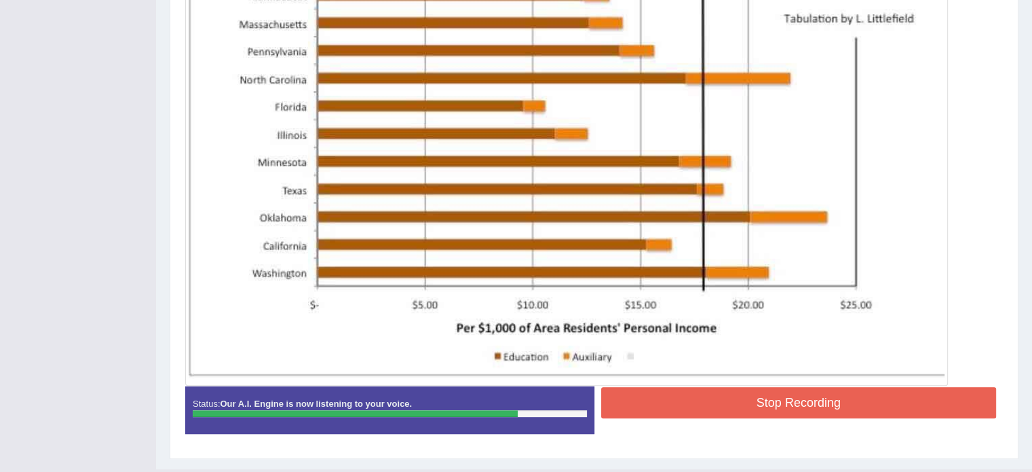
click at [768, 394] on button "Stop Recording" at bounding box center [799, 402] width 396 height 31
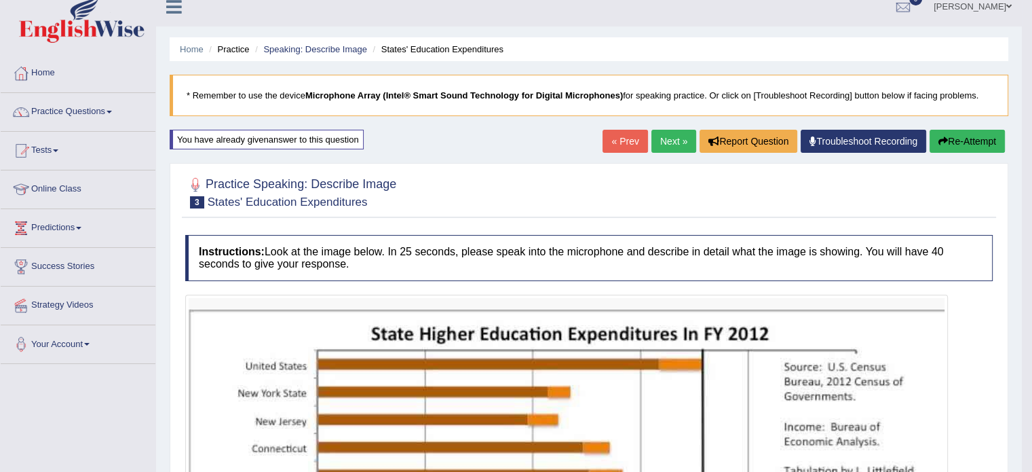
scroll to position [0, 0]
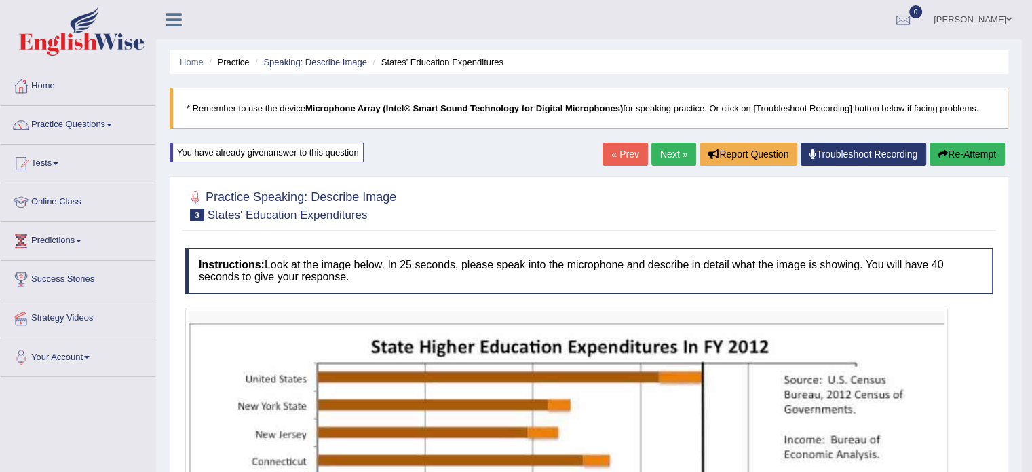
click at [955, 153] on button "Re-Attempt" at bounding box center [967, 153] width 75 height 23
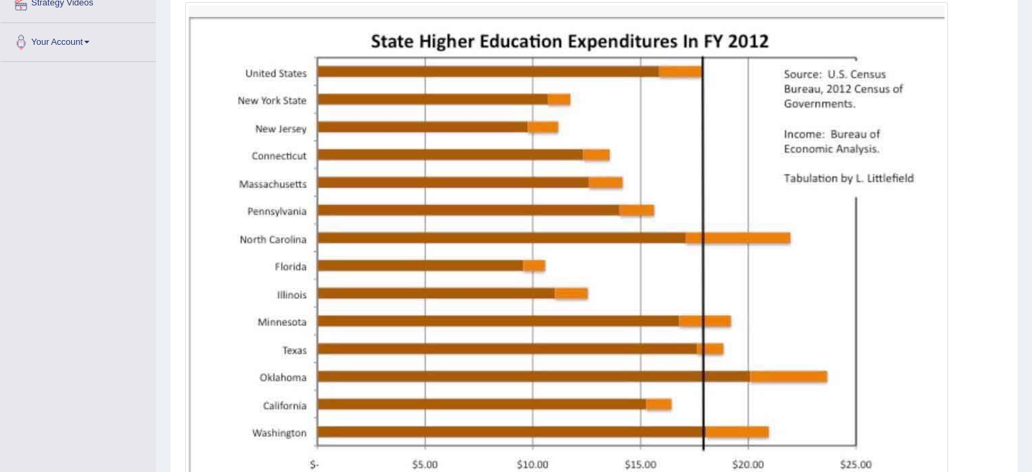
scroll to position [475, 0]
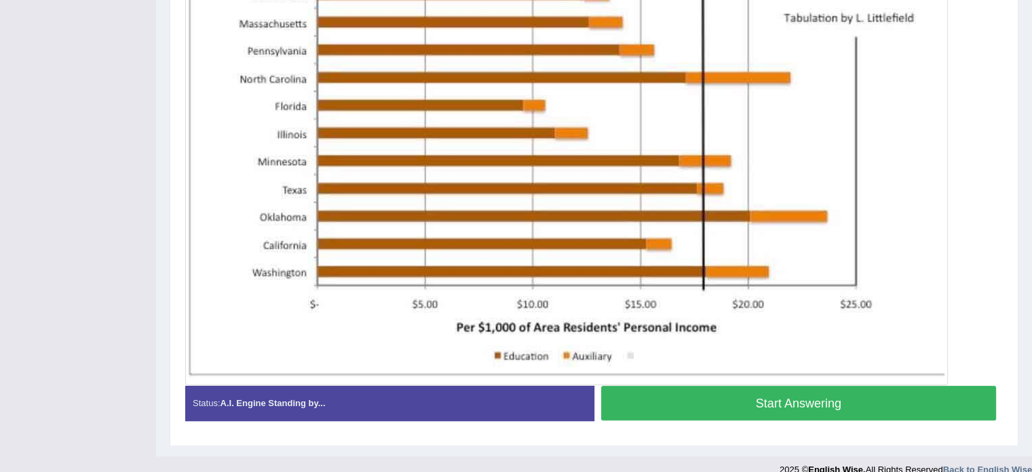
click at [774, 391] on button "Start Answering" at bounding box center [799, 402] width 396 height 35
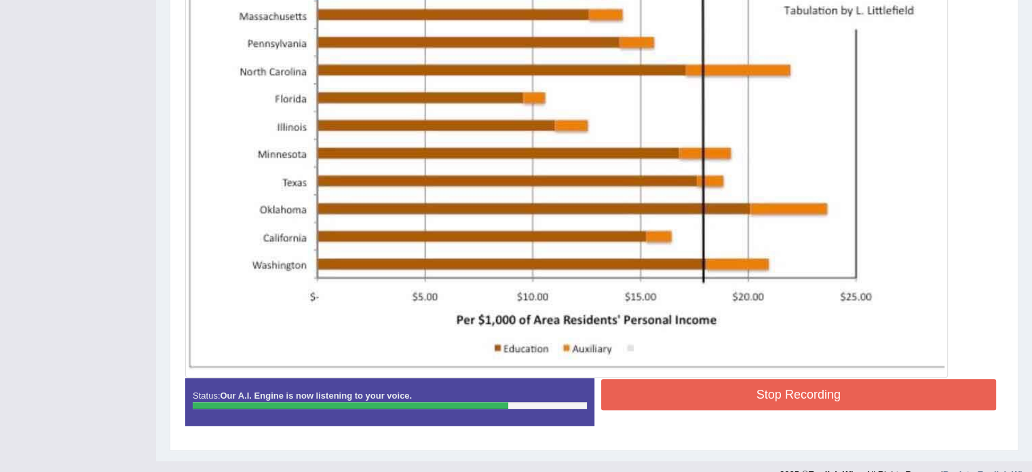
scroll to position [494, 0]
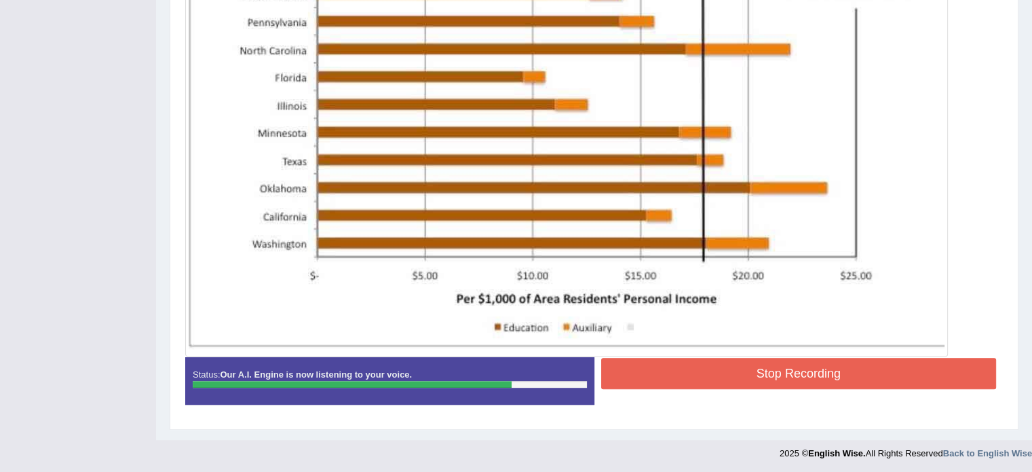
click at [730, 373] on button "Stop Recording" at bounding box center [799, 373] width 396 height 31
